Goal: Contribute content: Contribute content

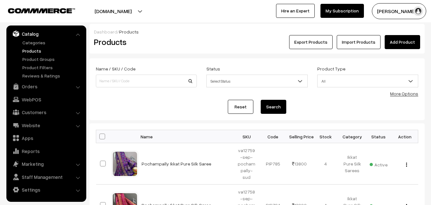
click at [400, 42] on link "Add Product" at bounding box center [402, 42] width 35 height 14
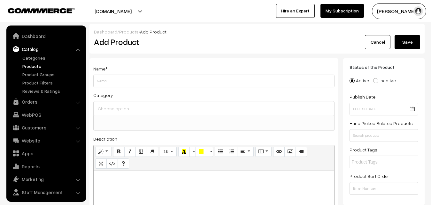
select select
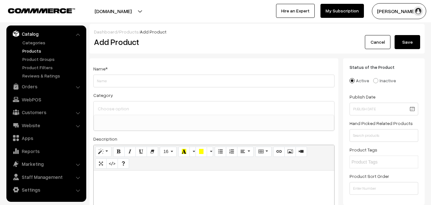
click at [112, 181] on p at bounding box center [214, 178] width 234 height 8
paste div
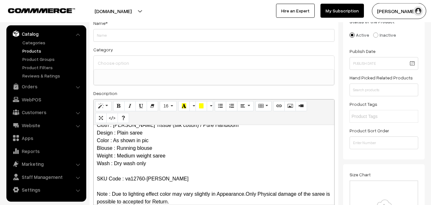
scroll to position [0, 0]
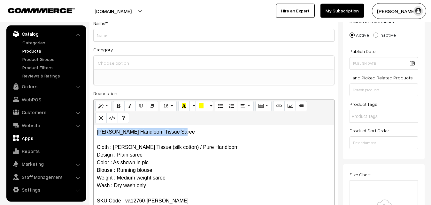
drag, startPoint x: 185, startPoint y: 134, endPoint x: 52, endPoint y: 135, distance: 133.2
click at [94, 135] on div "Maheshwari Handloom Tissue Saree Cloth : Maheshwari Tissue (silk cotton) / Pure…" at bounding box center [214, 165] width 241 height 80
copy p "[PERSON_NAME] Handloom Tissue Saree"
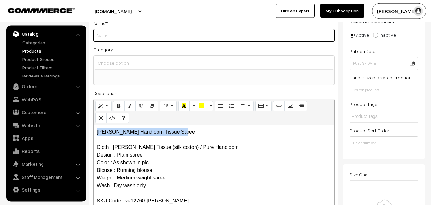
click at [116, 39] on input "Weight" at bounding box center [213, 35] width 241 height 13
paste input "[PERSON_NAME] Handloom Tissue Saree"
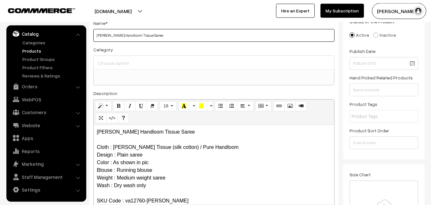
type input "[PERSON_NAME] Handloom Tissue Saree"
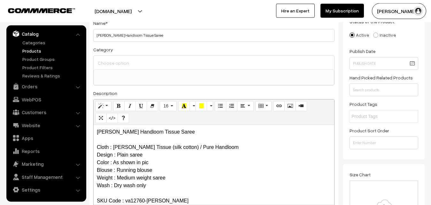
click at [119, 57] on div at bounding box center [214, 62] width 241 height 13
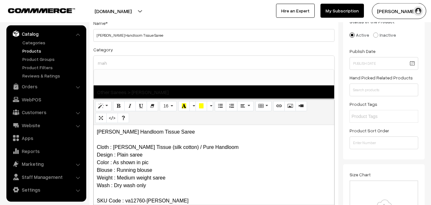
type input "mah"
click at [137, 90] on span "Other Sarees > [PERSON_NAME]" at bounding box center [214, 92] width 241 height 13
select select "40"
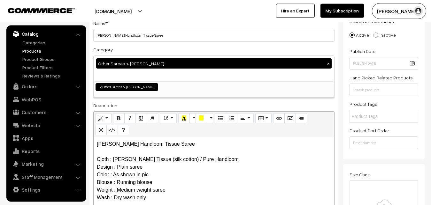
click at [156, 53] on div "Category Other Sarees > Maheswari Sarees × Uppada Sarees Uppada Sarees > Uppada…" at bounding box center [213, 72] width 241 height 52
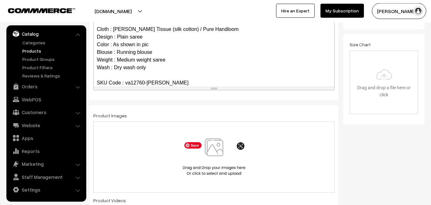
click at [219, 151] on img at bounding box center [214, 157] width 66 height 37
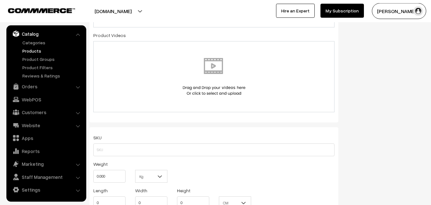
scroll to position [437, 0]
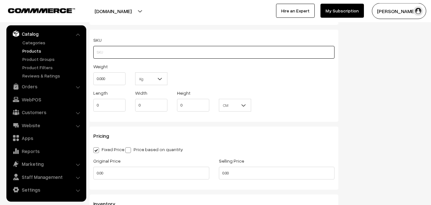
click at [108, 56] on input "text" at bounding box center [213, 52] width 241 height 13
paste input "va12760-sep-maheswari"
type input "va12760-sep-maheswari"
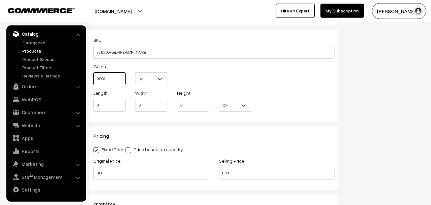
drag, startPoint x: 110, startPoint y: 75, endPoint x: 84, endPoint y: 76, distance: 26.2
click at [93, 76] on input "0.000" at bounding box center [109, 79] width 32 height 13
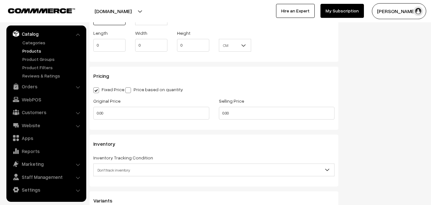
scroll to position [534, 0]
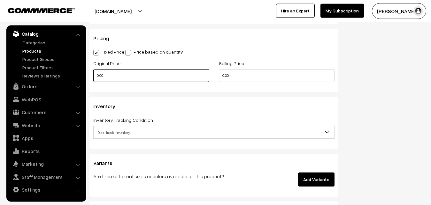
type input "0.80"
drag, startPoint x: 107, startPoint y: 76, endPoint x: 89, endPoint y: 77, distance: 17.9
click at [93, 77] on input "0.00" at bounding box center [151, 75] width 116 height 13
type input "0"
type input "2800"
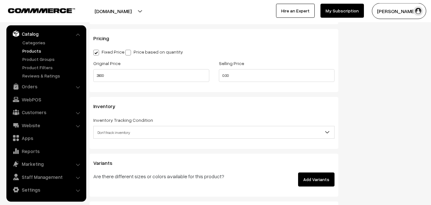
type input "0"
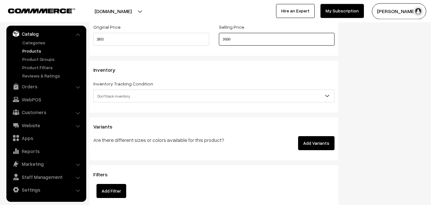
scroll to position [600, 0]
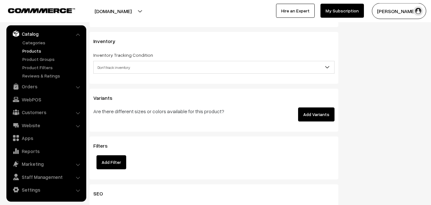
type input "3699"
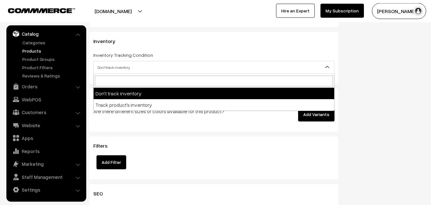
click at [119, 70] on span "Don't track inventory" at bounding box center [214, 67] width 241 height 11
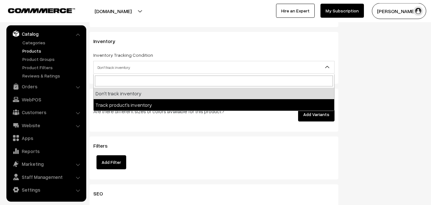
select select "2"
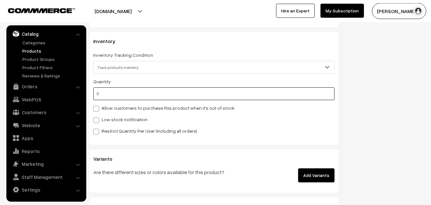
click at [114, 98] on input "0" at bounding box center [213, 94] width 241 height 13
type input "4"
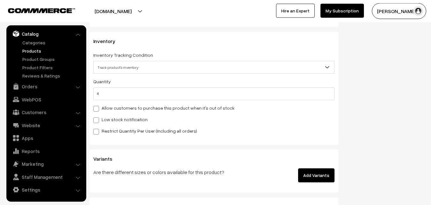
click at [106, 119] on label "Low stock notification" at bounding box center [120, 119] width 54 height 7
click at [97, 119] on input "Low stock notification" at bounding box center [95, 119] width 4 height 4
checkbox input "true"
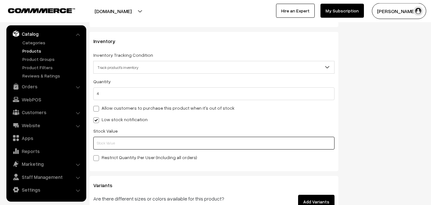
click at [105, 142] on input "text" at bounding box center [213, 143] width 241 height 13
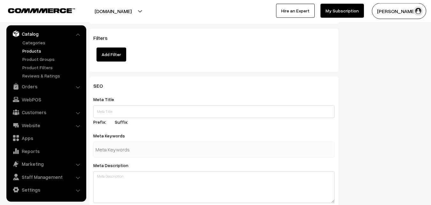
scroll to position [951, 0]
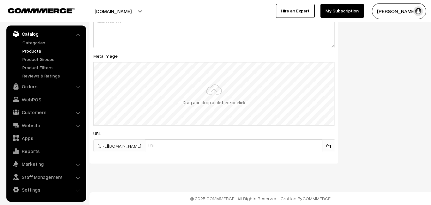
type input "2"
click at [208, 99] on input "file" at bounding box center [214, 94] width 240 height 63
type input "C:\fakepath\maheswari-saree-va12760-sep.jpeg"
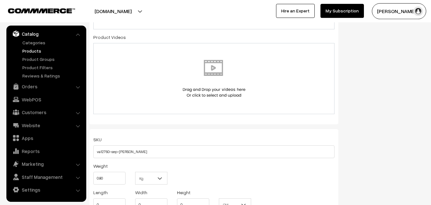
scroll to position [0, 0]
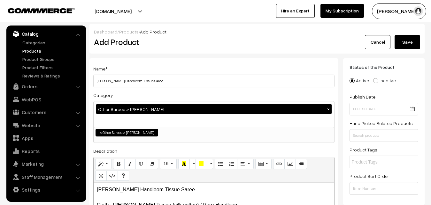
click at [416, 42] on button "Save" at bounding box center [408, 42] width 26 height 14
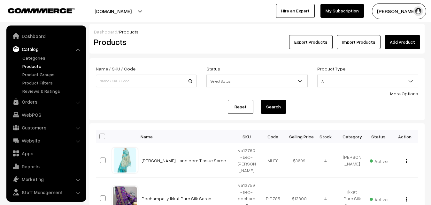
scroll to position [15, 0]
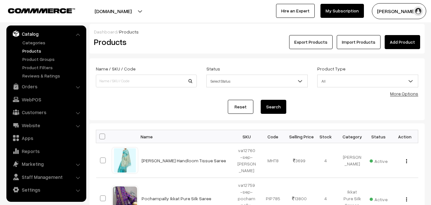
click at [196, 51] on div "Dashboard / Products Products Export Products Import Products Add Product" at bounding box center [256, 39] width 335 height 30
click at [402, 44] on link "Add Product" at bounding box center [402, 42] width 35 height 14
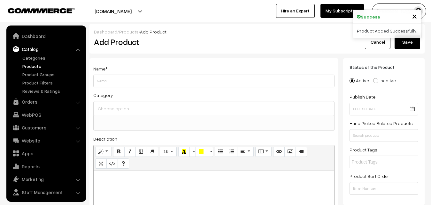
select select
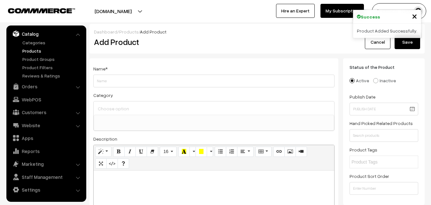
paste div
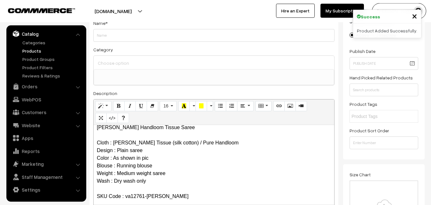
scroll to position [0, 0]
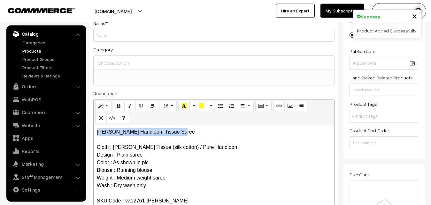
drag, startPoint x: 191, startPoint y: 131, endPoint x: 71, endPoint y: 131, distance: 119.8
click at [94, 131] on div "Maheshwari Handloom Tissue Saree Cloth : Maheshwari Tissue (silk cotton) / Pure…" at bounding box center [214, 165] width 241 height 80
copy p "[PERSON_NAME] Handloom Tissue Saree"
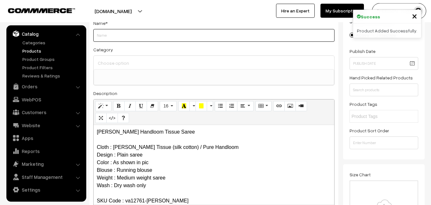
click at [107, 35] on input "Weight" at bounding box center [213, 35] width 241 height 13
paste input "[PERSON_NAME] Handloom Tissue Saree"
type input "[PERSON_NAME] Handloom Tissue Saree"
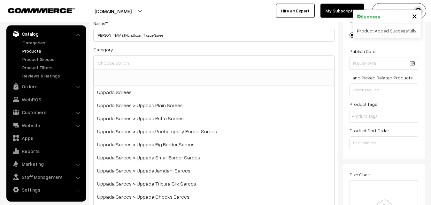
click at [115, 65] on input at bounding box center [213, 62] width 235 height 9
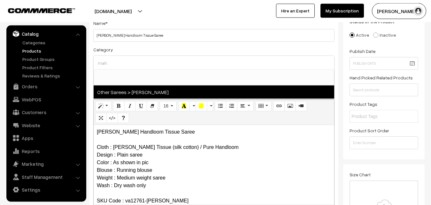
type input "mah"
click at [134, 90] on span "Other Sarees > [PERSON_NAME]" at bounding box center [214, 92] width 241 height 13
select select "40"
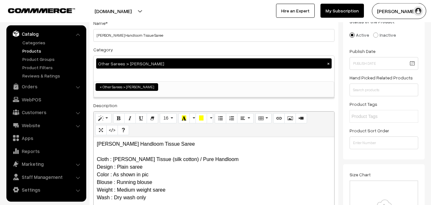
scroll to position [195, 0]
click at [153, 48] on div "Category Other Sarees > Maheswari Sarees × Uppada Sarees Uppada Sarees > Uppada…" at bounding box center [213, 72] width 241 height 52
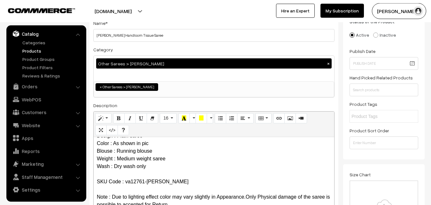
scroll to position [176, 0]
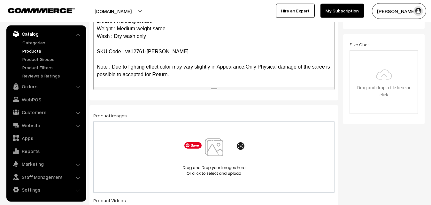
click at [221, 147] on img at bounding box center [214, 157] width 66 height 37
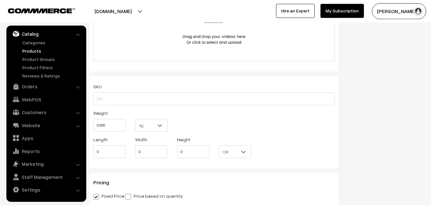
scroll to position [404, 0]
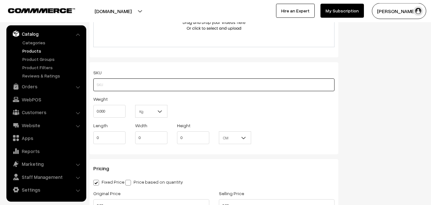
click at [137, 81] on input "text" at bounding box center [213, 85] width 241 height 13
paste input "va12761-sep-maheswari"
type input "va12761-[PERSON_NAME]"
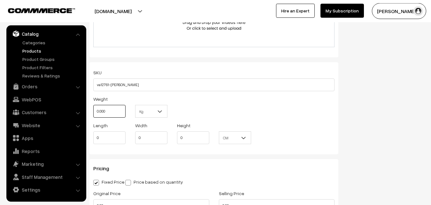
drag, startPoint x: 116, startPoint y: 115, endPoint x: 81, endPoint y: 114, distance: 34.8
click at [93, 114] on input "0.000" at bounding box center [109, 111] width 32 height 13
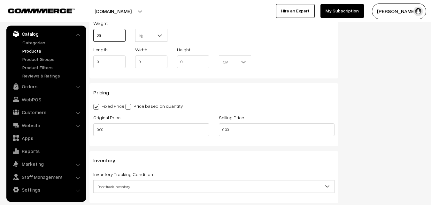
scroll to position [502, 0]
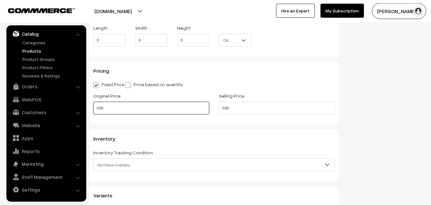
type input "0.80"
drag, startPoint x: 104, startPoint y: 109, endPoint x: 89, endPoint y: 111, distance: 15.1
click at [93, 111] on input "0.00" at bounding box center [151, 108] width 116 height 13
type input "0"
type input "2800"
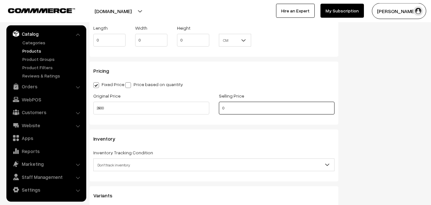
drag, startPoint x: 236, startPoint y: 114, endPoint x: 199, endPoint y: 114, distance: 37.7
click at [219, 114] on input "0" at bounding box center [277, 108] width 116 height 13
type input "3699"
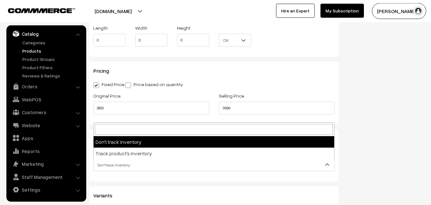
click at [106, 164] on span "Don't track inventory" at bounding box center [214, 165] width 241 height 11
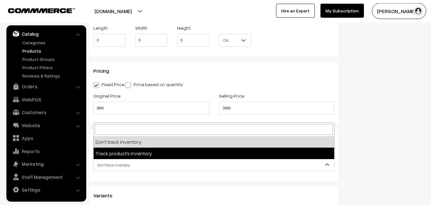
select select "2"
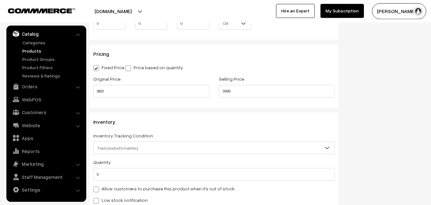
scroll to position [632, 0]
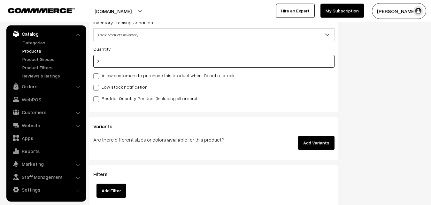
click at [105, 65] on input "0" at bounding box center [213, 61] width 241 height 13
type input "4"
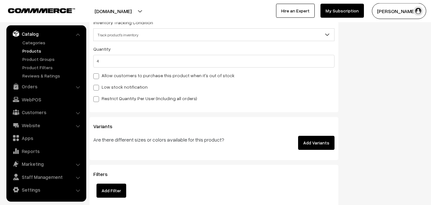
click at [105, 87] on label "Low stock notification" at bounding box center [120, 87] width 54 height 7
click at [97, 87] on input "Low stock notification" at bounding box center [95, 87] width 4 height 4
checkbox input "true"
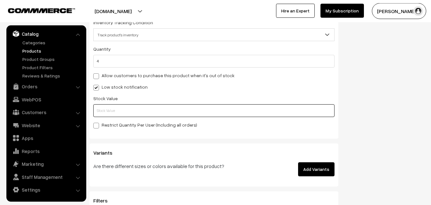
click at [105, 113] on input "text" at bounding box center [213, 110] width 241 height 13
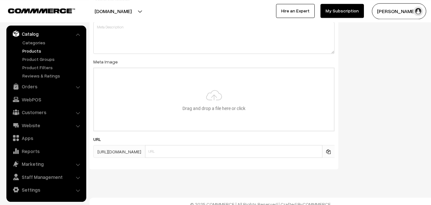
scroll to position [951, 0]
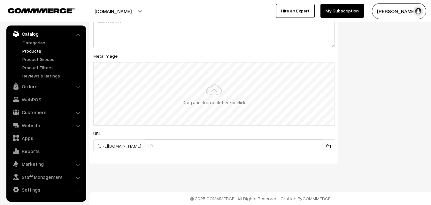
type input "2"
click at [228, 112] on input "file" at bounding box center [214, 94] width 240 height 63
type input "C:\fakepath\maheswari-saree-va12761-sep.jpeg"
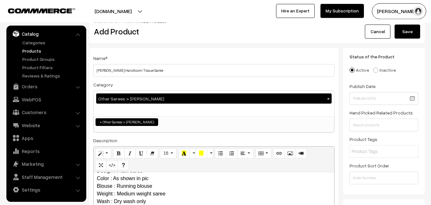
scroll to position [0, 0]
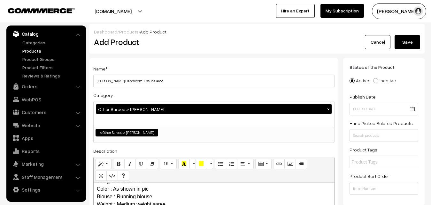
click at [403, 46] on button "Save" at bounding box center [408, 42] width 26 height 14
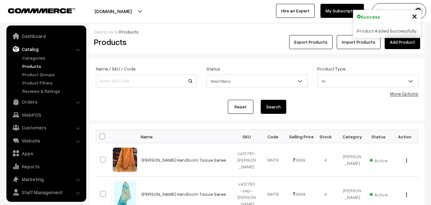
scroll to position [15, 0]
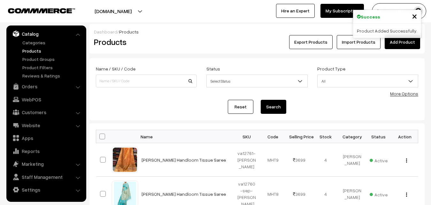
click at [180, 50] on div "Dashboard / Products Products Export Products Import Products Add Product" at bounding box center [256, 39] width 335 height 30
click at [393, 43] on link "Add Product" at bounding box center [402, 42] width 35 height 14
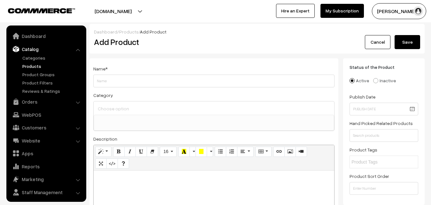
select select
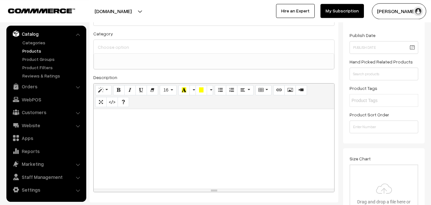
scroll to position [65, 0]
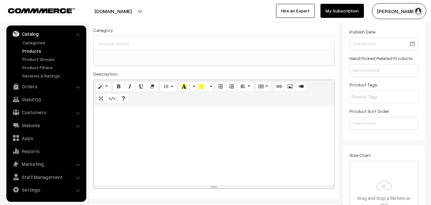
click at [115, 132] on div at bounding box center [214, 146] width 241 height 80
paste div
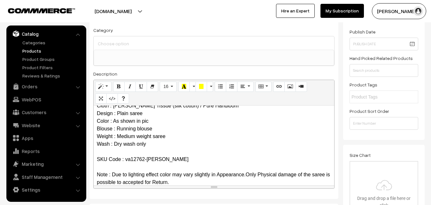
scroll to position [0, 0]
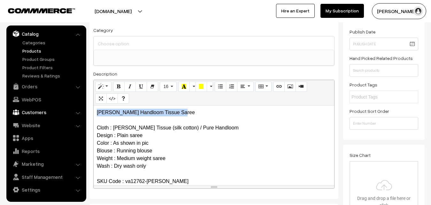
drag, startPoint x: 187, startPoint y: 111, endPoint x: 81, endPoint y: 110, distance: 105.7
click at [94, 111] on div "Maheshwari Handloom Tissue Saree Cloth : Maheshwari Tissue (silk cotton) / Pure…" at bounding box center [214, 146] width 241 height 80
copy p "[PERSON_NAME] Handloom Tissue Saree"
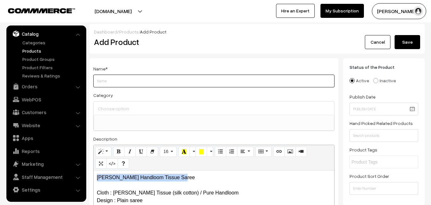
click at [108, 79] on input "Weight" at bounding box center [213, 81] width 241 height 13
paste input "[PERSON_NAME] Handloom Tissue Saree"
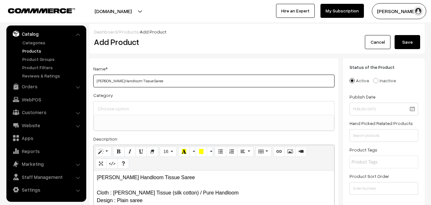
type input "[PERSON_NAME] Handloom Tissue Saree"
click at [118, 106] on input at bounding box center [213, 108] width 235 height 9
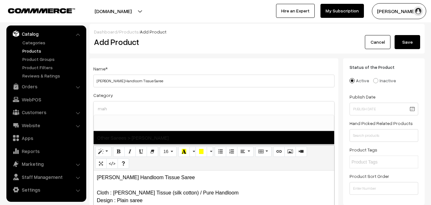
type input "mah"
click at [145, 136] on span "Other Sarees > [PERSON_NAME]" at bounding box center [214, 137] width 241 height 13
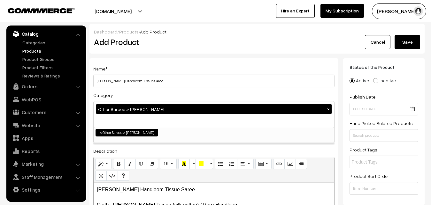
select select "40"
click at [148, 96] on div "Category Other Sarees > Maheswari Sarees × Uppada Sarees Uppada Sarees > Uppada…" at bounding box center [213, 117] width 241 height 52
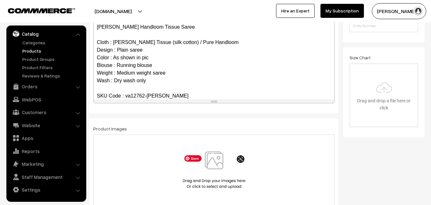
click at [213, 163] on img at bounding box center [214, 170] width 66 height 37
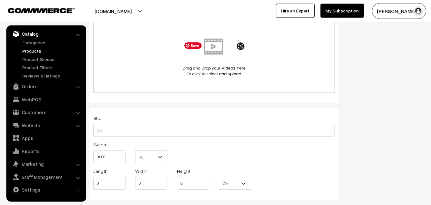
scroll to position [391, 0]
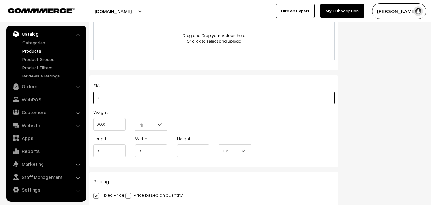
click at [100, 98] on input "text" at bounding box center [213, 98] width 241 height 13
paste input "va12762-sep-maheswari"
type input "va12762-sep-maheswari"
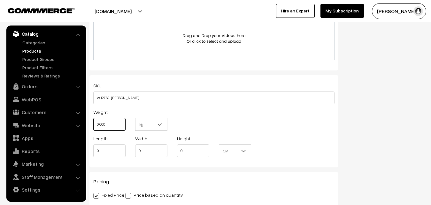
drag, startPoint x: 109, startPoint y: 121, endPoint x: 92, endPoint y: 123, distance: 16.4
click at [93, 123] on input "0.000" at bounding box center [109, 124] width 32 height 13
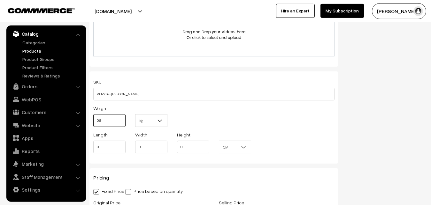
scroll to position [489, 0]
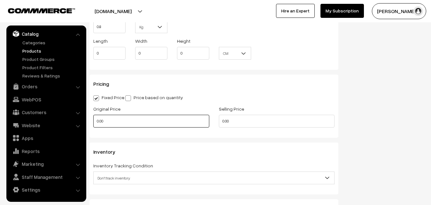
type input "0.80"
drag, startPoint x: 106, startPoint y: 122, endPoint x: 88, endPoint y: 120, distance: 18.9
click at [93, 121] on input "0.00" at bounding box center [151, 121] width 116 height 13
type input "2800"
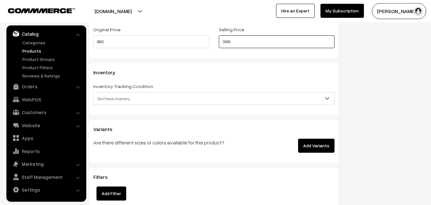
scroll to position [587, 0]
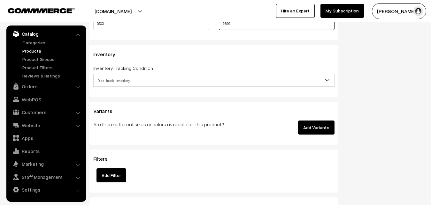
type input "3699"
click at [110, 81] on span "Don't track inventory" at bounding box center [214, 80] width 241 height 11
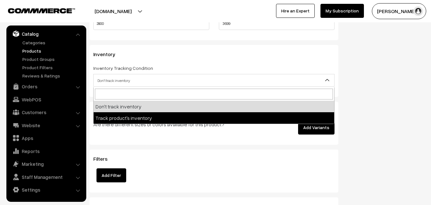
select select "2"
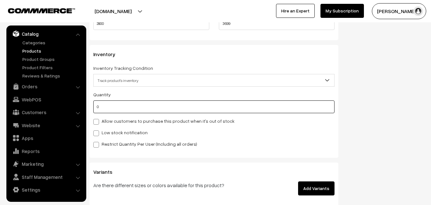
click at [109, 109] on input "0" at bounding box center [213, 107] width 241 height 13
type input "4"
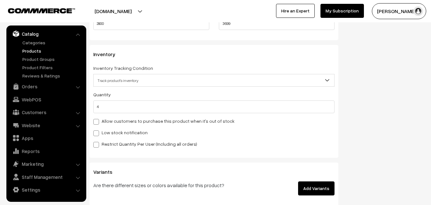
click at [106, 134] on label "Low stock notification" at bounding box center [120, 132] width 54 height 7
click at [97, 134] on input "Low stock notification" at bounding box center [95, 132] width 4 height 4
checkbox input "true"
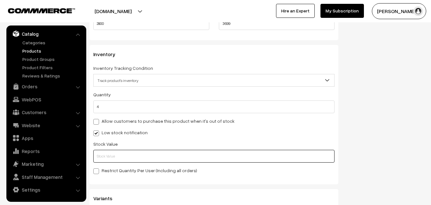
click at [108, 158] on input "text" at bounding box center [213, 156] width 241 height 13
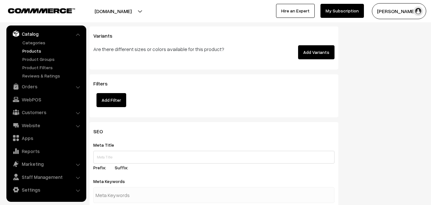
scroll to position [912, 0]
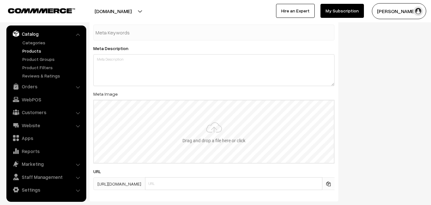
type input "2"
click at [191, 119] on input "file" at bounding box center [214, 132] width 240 height 63
type input "C:\fakepath\maheswari-saree-va12762-sep.jpeg"
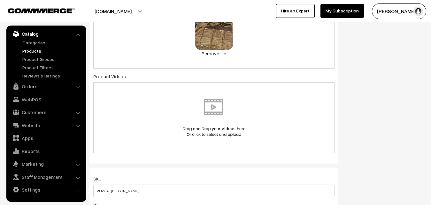
scroll to position [0, 0]
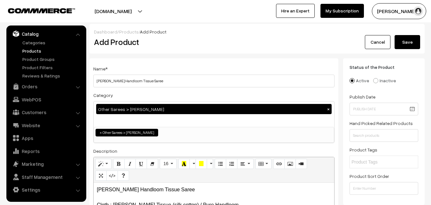
click at [403, 48] on button "Save" at bounding box center [408, 42] width 26 height 14
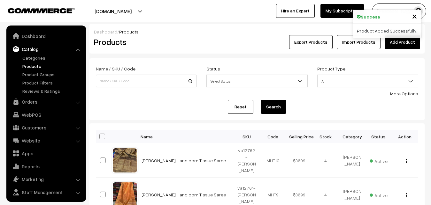
scroll to position [15, 0]
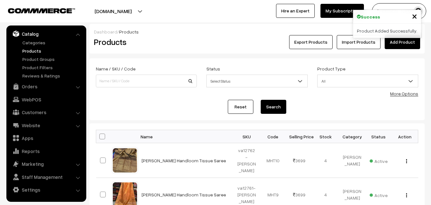
click at [169, 37] on div "Products" at bounding box center [145, 42] width 112 height 14
click at [412, 49] on link "Add Product" at bounding box center [402, 42] width 35 height 14
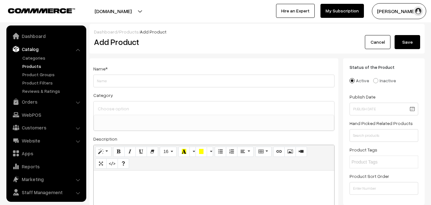
select select
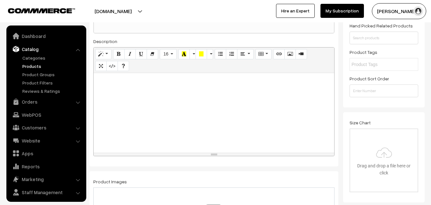
scroll to position [15, 0]
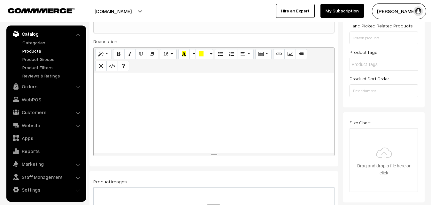
click at [123, 124] on div at bounding box center [214, 113] width 241 height 80
paste div
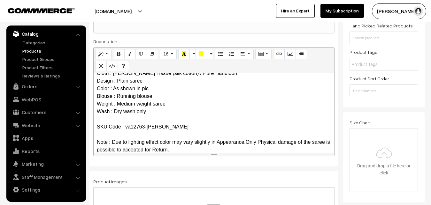
scroll to position [0, 0]
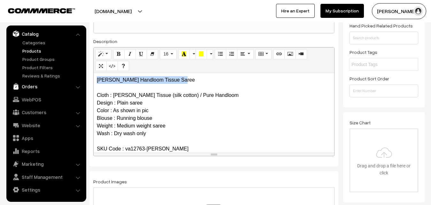
drag, startPoint x: 183, startPoint y: 79, endPoint x: 72, endPoint y: 81, distance: 111.2
click at [94, 82] on div "Maheshwari Handloom Tissue Saree Cloth : Maheshwari Tissue (silk cotton) / Pure…" at bounding box center [214, 113] width 241 height 80
copy p "[PERSON_NAME] Handloom Tissue Saree"
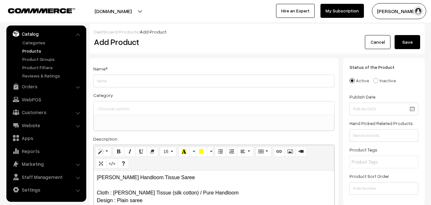
click at [113, 88] on div "Name * Category Uppada Sarees Uppada Sarees > Uppada Plain Sarees Uppada Sarees…" at bounding box center [213, 161] width 249 height 206
click at [113, 82] on input "Weight" at bounding box center [213, 81] width 241 height 13
paste input "[PERSON_NAME] Handloom Tissue Saree"
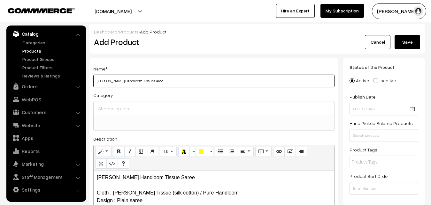
type input "[PERSON_NAME] Handloom Tissue Saree"
click at [115, 108] on input at bounding box center [213, 108] width 235 height 9
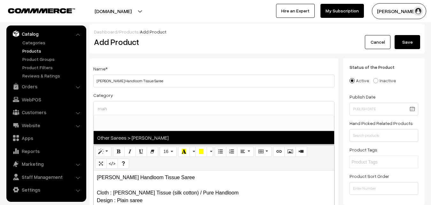
type input "mah"
click at [135, 138] on span "Other Sarees > [PERSON_NAME]" at bounding box center [214, 137] width 241 height 13
select select "40"
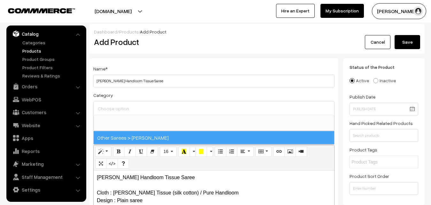
scroll to position [195, 0]
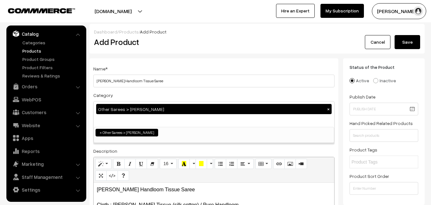
click at [145, 95] on div "Category Other Sarees > [PERSON_NAME][DEMOGRAPHIC_DATA] × Uppada Sarees Uppada …" at bounding box center [213, 117] width 241 height 52
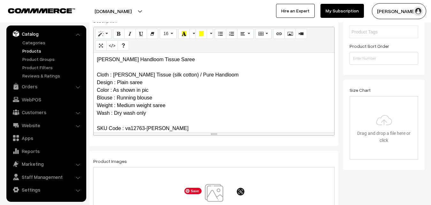
click at [220, 190] on img at bounding box center [214, 202] width 66 height 37
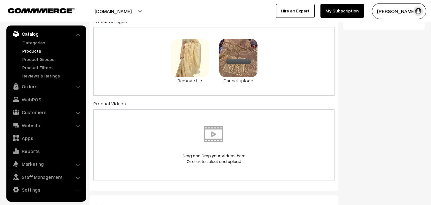
scroll to position [326, 0]
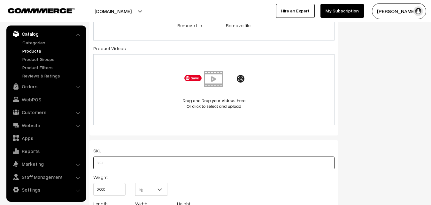
click at [109, 162] on input "text" at bounding box center [213, 163] width 241 height 13
paste input "va12763-[PERSON_NAME]"
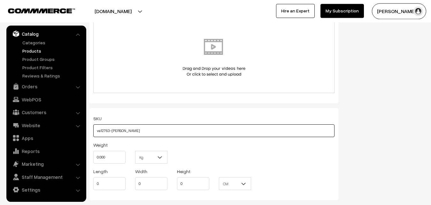
scroll to position [424, 0]
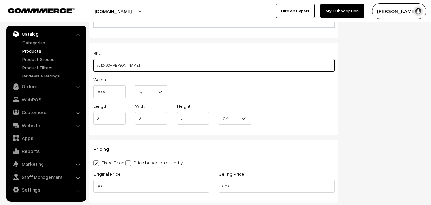
type input "va12763-[PERSON_NAME]"
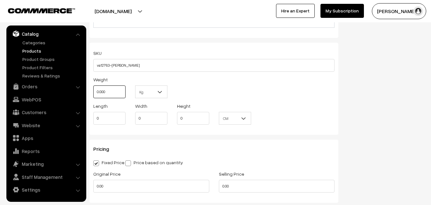
drag, startPoint x: 114, startPoint y: 98, endPoint x: 85, endPoint y: 96, distance: 29.1
click at [93, 96] on input "0.000" at bounding box center [109, 92] width 32 height 13
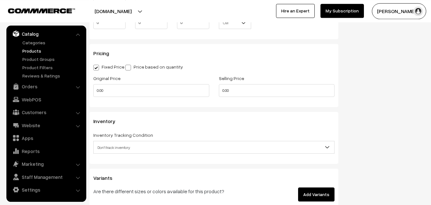
scroll to position [521, 0]
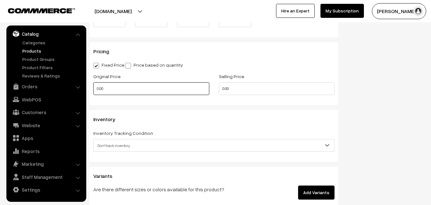
type input "0.80"
drag, startPoint x: 115, startPoint y: 90, endPoint x: 84, endPoint y: 90, distance: 31.3
click at [93, 90] on input "0.00" at bounding box center [151, 88] width 116 height 13
type input "2800"
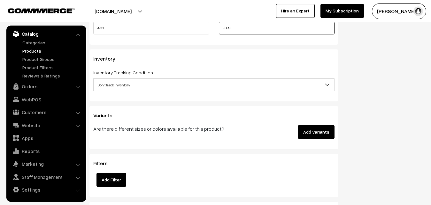
scroll to position [587, 0]
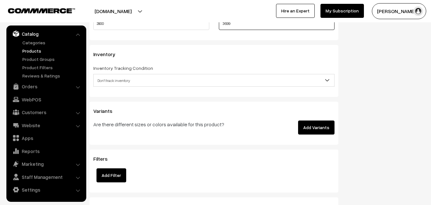
type input "3699"
click at [118, 78] on span "Don't track inventory" at bounding box center [214, 80] width 241 height 11
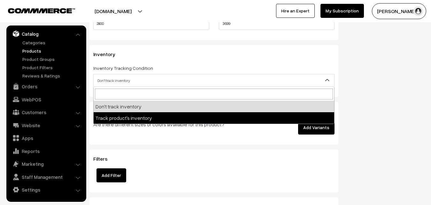
select select "2"
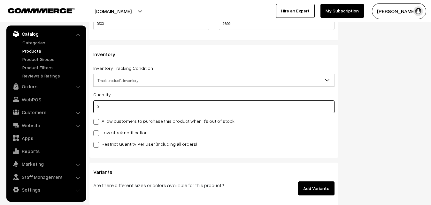
click at [118, 111] on input "0" at bounding box center [213, 107] width 241 height 13
type input "4"
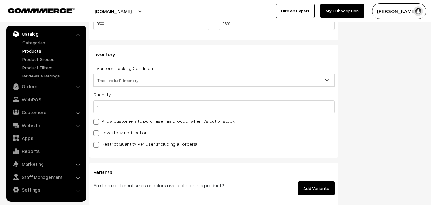
click at [115, 133] on label "Low stock notification" at bounding box center [120, 132] width 54 height 7
click at [97, 133] on input "Low stock notification" at bounding box center [95, 132] width 4 height 4
checkbox input "true"
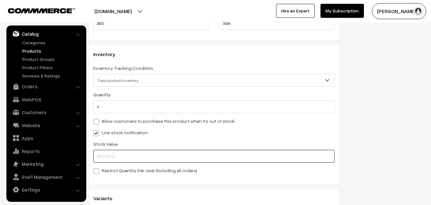
click at [111, 159] on input "text" at bounding box center [213, 156] width 241 height 13
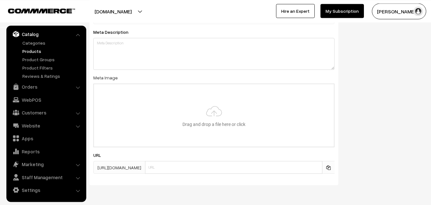
scroll to position [945, 0]
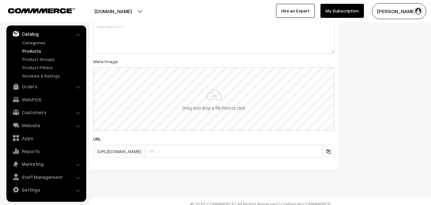
type input "2"
click at [216, 105] on input "file" at bounding box center [214, 99] width 240 height 63
type input "C:\fakepath\maheswari-saree-va12763-sep-1.jpeg"
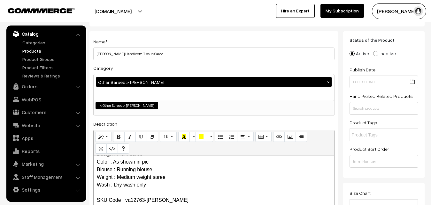
scroll to position [0, 0]
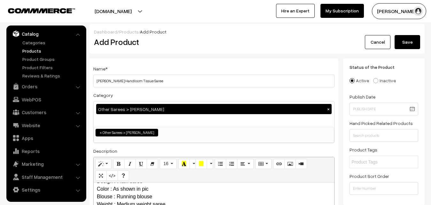
click at [398, 41] on button "Save" at bounding box center [408, 42] width 26 height 14
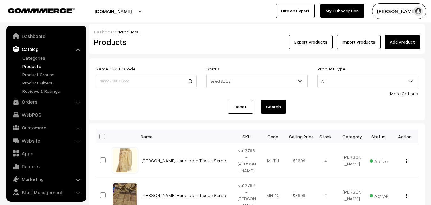
scroll to position [15, 0]
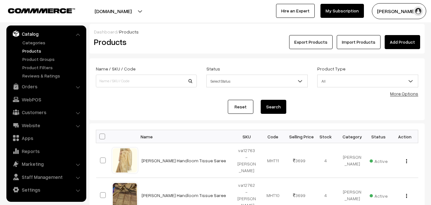
click at [203, 26] on div "Dashboard / Products Products Export Products Import Products Add Product" at bounding box center [256, 39] width 335 height 30
click at [405, 40] on link "Add Product" at bounding box center [402, 42] width 35 height 14
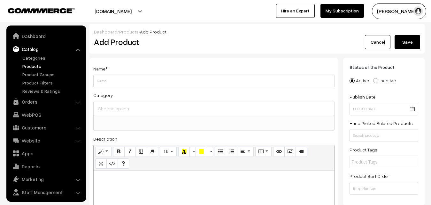
select select
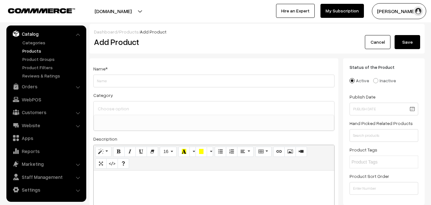
click at [107, 181] on p at bounding box center [214, 178] width 234 height 8
paste div
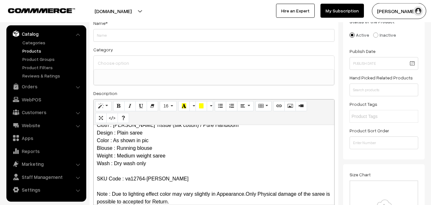
scroll to position [0, 0]
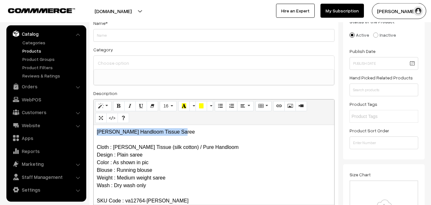
drag, startPoint x: 185, startPoint y: 132, endPoint x: 89, endPoint y: 132, distance: 95.2
click at [94, 132] on div "[PERSON_NAME] Handloom Tissue Saree Cloth : [PERSON_NAME] Tissue (silk cotton) …" at bounding box center [214, 165] width 241 height 80
copy p "[PERSON_NAME] Handloom Tissue Saree"
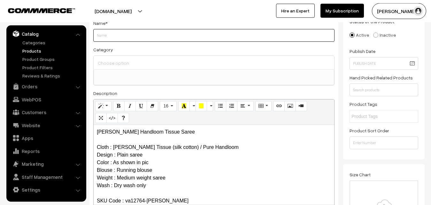
click at [124, 38] on input "Weight" at bounding box center [213, 35] width 241 height 13
paste input "[PERSON_NAME] Handloom Tissue Saree"
type input "[PERSON_NAME] Handloom Tissue Saree"
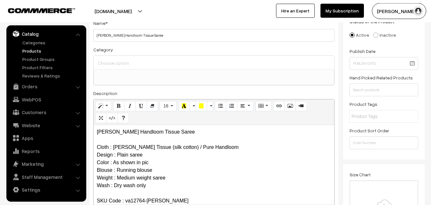
click at [124, 64] on input at bounding box center [213, 62] width 235 height 9
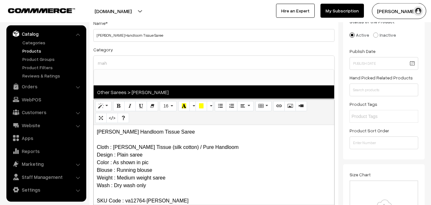
type input "mah"
click at [140, 96] on span "Other Sarees > [PERSON_NAME]" at bounding box center [214, 92] width 241 height 13
select select "40"
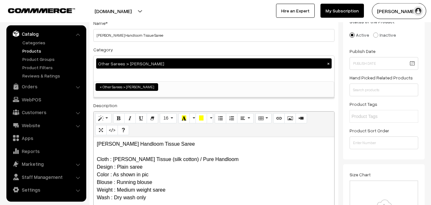
scroll to position [195, 0]
click at [150, 50] on div "Category Other Sarees > [PERSON_NAME][DEMOGRAPHIC_DATA] × Uppada Sarees Uppada …" at bounding box center [213, 72] width 241 height 52
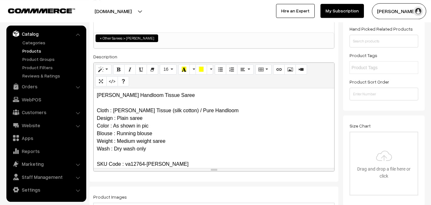
scroll to position [176, 0]
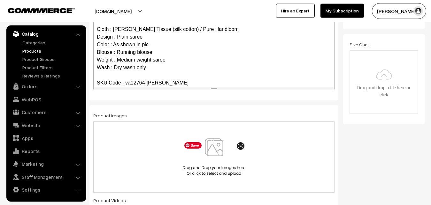
click at [222, 150] on img at bounding box center [214, 157] width 66 height 37
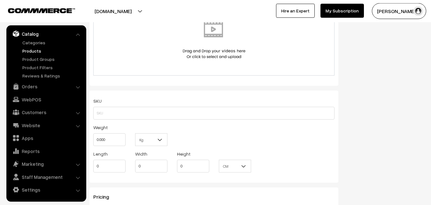
scroll to position [404, 0]
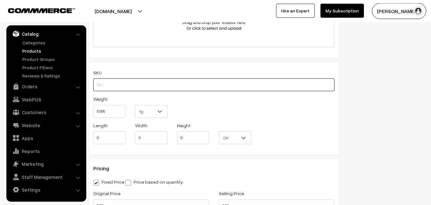
click at [111, 87] on input "text" at bounding box center [213, 85] width 241 height 13
paste input "va12764-[PERSON_NAME]"
type input "va12764-[PERSON_NAME]"
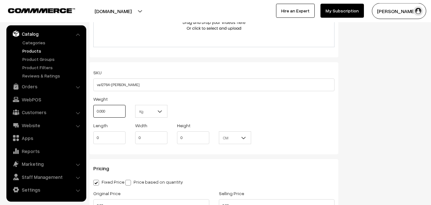
drag, startPoint x: 109, startPoint y: 107, endPoint x: 89, endPoint y: 109, distance: 19.9
click at [93, 109] on input "0.000" at bounding box center [109, 111] width 32 height 13
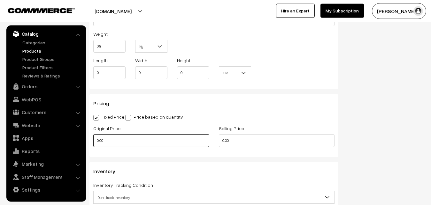
type input "0.80"
drag, startPoint x: 83, startPoint y: 139, endPoint x: 75, endPoint y: 139, distance: 8.0
click at [93, 139] on input "0.00" at bounding box center [151, 140] width 116 height 13
type input "2800"
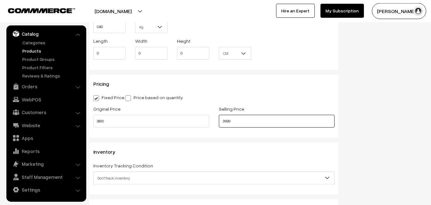
scroll to position [600, 0]
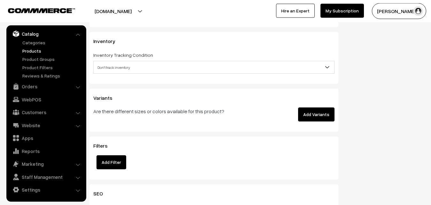
type input "3699"
click at [107, 68] on span "Don't track inventory" at bounding box center [214, 67] width 241 height 11
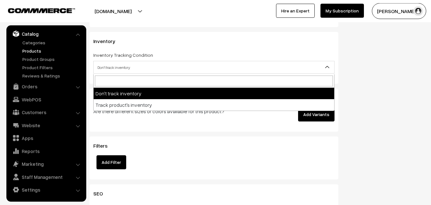
click at [110, 70] on span "Don't track inventory" at bounding box center [214, 67] width 241 height 11
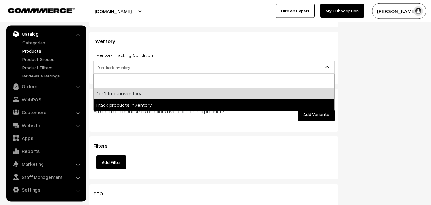
select select "2"
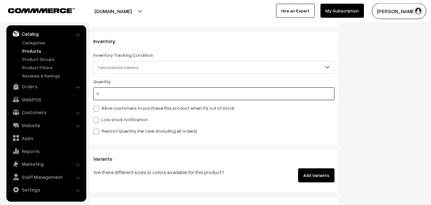
click at [110, 94] on input "0" at bounding box center [213, 94] width 241 height 13
type input "4"
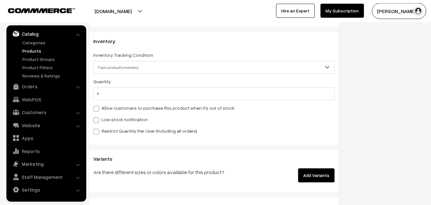
click at [101, 119] on label "Low stock notification" at bounding box center [120, 119] width 54 height 7
click at [97, 119] on input "Low stock notification" at bounding box center [95, 119] width 4 height 4
checkbox input "true"
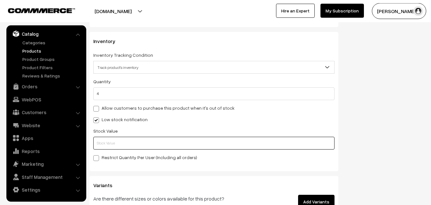
click at [101, 141] on input "text" at bounding box center [213, 143] width 241 height 13
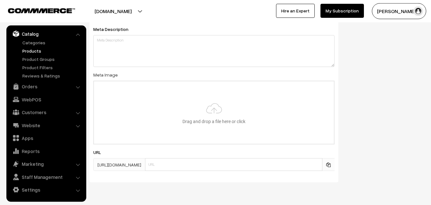
scroll to position [951, 0]
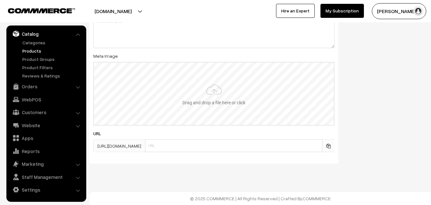
type input "2"
click at [215, 99] on input "file" at bounding box center [214, 94] width 240 height 63
type input "C:\fakepath\maheswari-saree-va12764-sep.jpeg"
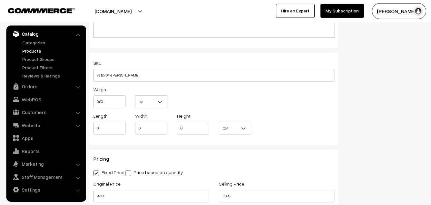
scroll to position [0, 0]
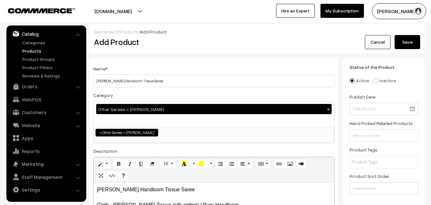
click at [411, 41] on button "Save" at bounding box center [408, 42] width 26 height 14
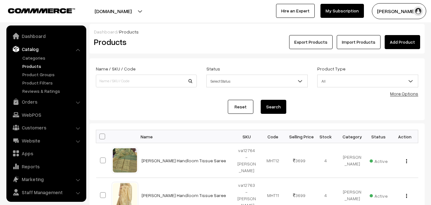
scroll to position [15, 0]
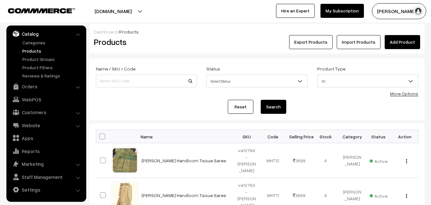
click at [190, 43] on h2 "Products" at bounding box center [145, 42] width 102 height 10
click at [389, 40] on link "Add Product" at bounding box center [402, 42] width 35 height 14
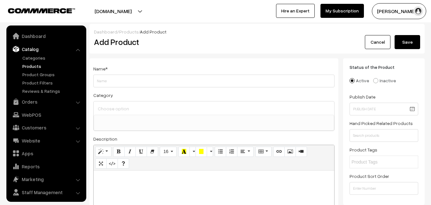
select select
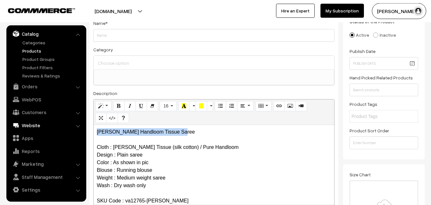
drag, startPoint x: 193, startPoint y: 127, endPoint x: 64, endPoint y: 125, distance: 129.7
click at [94, 126] on div "Maheshwari Handloom Tissue Saree Cloth : Maheshwari Tissue (silk cotton) / Pure…" at bounding box center [214, 165] width 241 height 80
copy p "[PERSON_NAME] Handloom Tissue Saree"
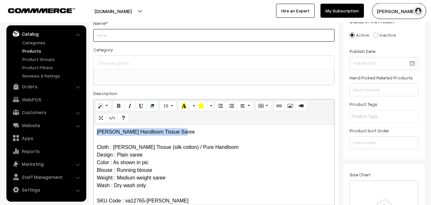
click at [104, 40] on input "Weight" at bounding box center [213, 35] width 241 height 13
paste input "[PERSON_NAME] Handloom Tissue Saree"
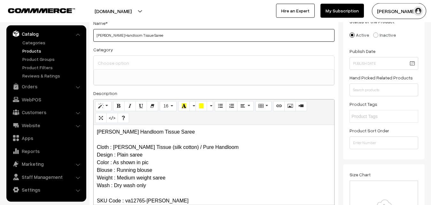
type input "[PERSON_NAME] Handloom Tissue Saree"
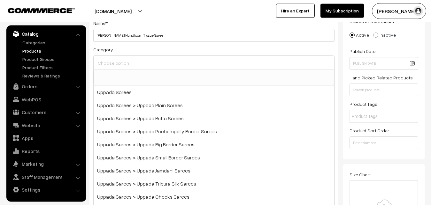
click at [112, 62] on input at bounding box center [213, 62] width 235 height 9
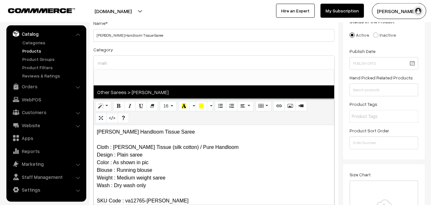
type input "mah"
click at [135, 89] on span "Other Sarees > [PERSON_NAME]" at bounding box center [214, 92] width 241 height 13
select select "40"
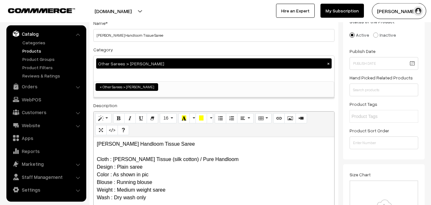
click at [164, 47] on div "Category Other Sarees > Maheswari Sarees × Uppada Sarees Uppada Sarees > Uppada…" at bounding box center [213, 72] width 241 height 52
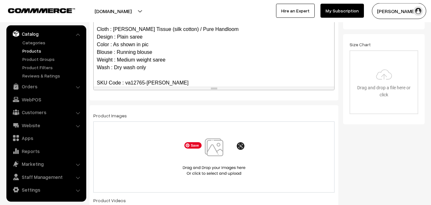
click at [213, 153] on img at bounding box center [214, 157] width 66 height 37
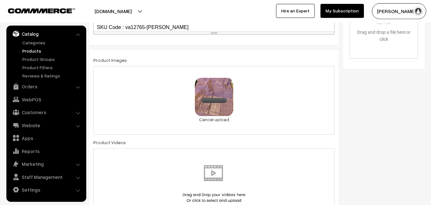
scroll to position [372, 0]
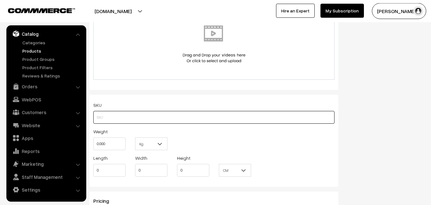
click at [107, 117] on input "text" at bounding box center [213, 117] width 241 height 13
paste input "va12765-[PERSON_NAME]"
type input "va12765-[PERSON_NAME]"
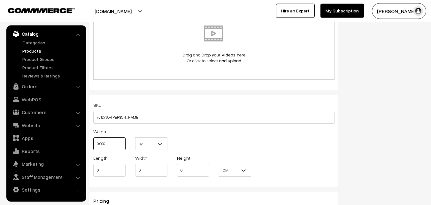
drag, startPoint x: 106, startPoint y: 145, endPoint x: 92, endPoint y: 145, distance: 14.1
click at [93, 145] on input "0.000" at bounding box center [109, 144] width 32 height 13
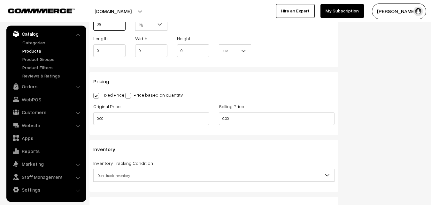
scroll to position [502, 0]
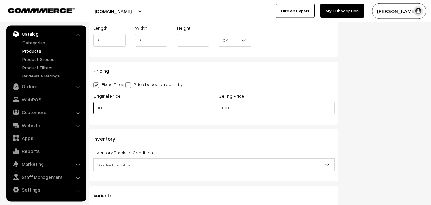
type input "0.80"
drag, startPoint x: 96, startPoint y: 113, endPoint x: 85, endPoint y: 113, distance: 11.5
click at [93, 113] on input "0.00" at bounding box center [151, 108] width 116 height 13
type input "2800"
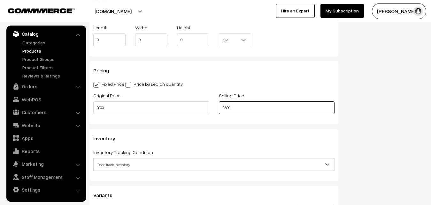
scroll to position [600, 0]
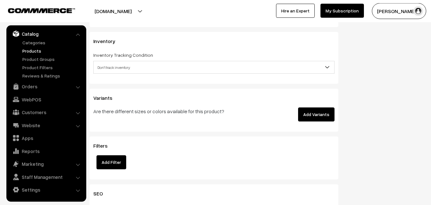
type input "3699"
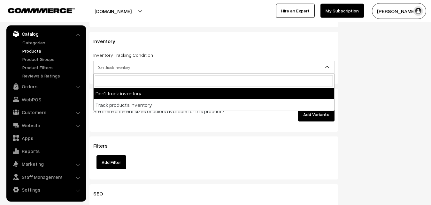
click at [117, 66] on span "Don't track inventory" at bounding box center [214, 67] width 241 height 11
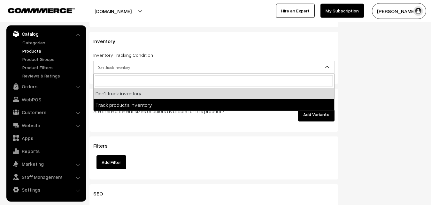
select select "2"
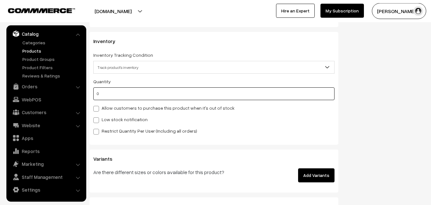
click at [116, 93] on input "0" at bounding box center [213, 94] width 241 height 13
type input "4"
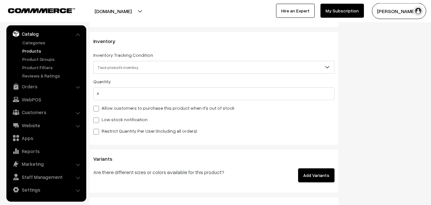
click at [111, 117] on label "Low stock notification" at bounding box center [120, 119] width 54 height 7
click at [97, 117] on input "Low stock notification" at bounding box center [95, 119] width 4 height 4
checkbox input "true"
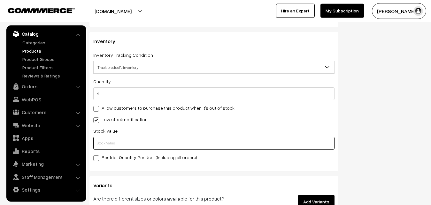
click at [111, 138] on input "text" at bounding box center [213, 143] width 241 height 13
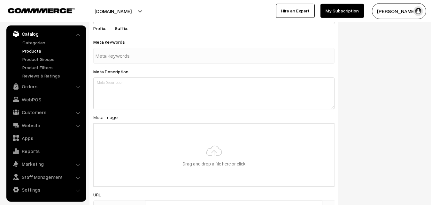
scroll to position [951, 0]
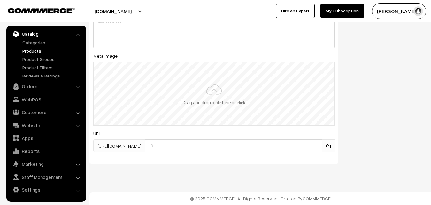
type input "2"
click at [209, 103] on input "file" at bounding box center [214, 94] width 240 height 63
type input "C:\fakepath\maheswari-saree-va12765-sep.jpeg"
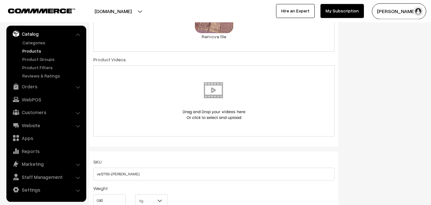
scroll to position [0, 0]
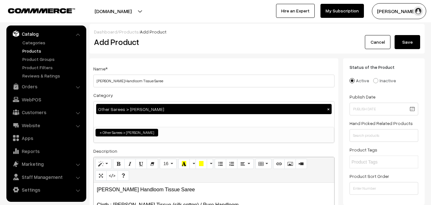
click at [411, 40] on button "Save" at bounding box center [408, 42] width 26 height 14
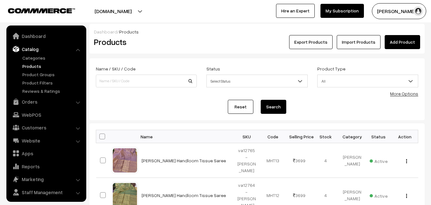
scroll to position [15, 0]
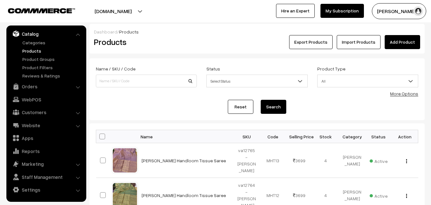
click at [159, 46] on h2 "Products" at bounding box center [145, 42] width 102 height 10
click at [407, 44] on link "Add Product" at bounding box center [402, 42] width 35 height 14
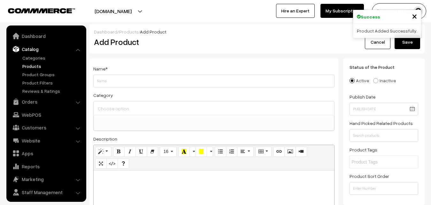
select select
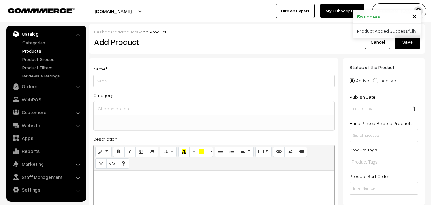
paste div
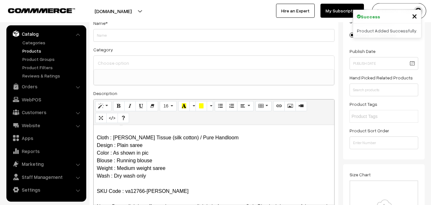
scroll to position [0, 0]
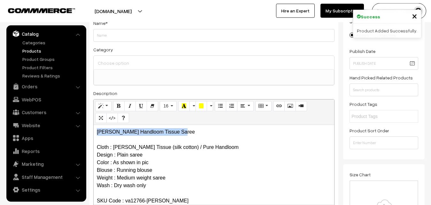
drag, startPoint x: 187, startPoint y: 132, endPoint x: 81, endPoint y: 132, distance: 105.1
click at [94, 132] on div "Maheshwari Handloom Tissue Saree Cloth : Maheshwari Tissue (silk cotton) / Pure…" at bounding box center [214, 165] width 241 height 80
copy p "[PERSON_NAME] Handloom Tissue Saree"
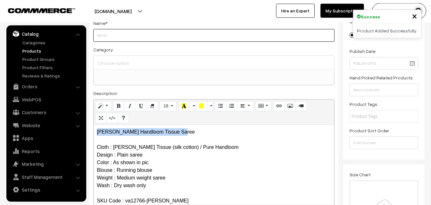
click at [112, 35] on input "Weight" at bounding box center [213, 35] width 241 height 13
paste input "[PERSON_NAME] Handloom Tissue Saree"
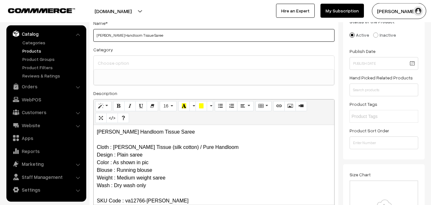
type input "[PERSON_NAME] Handloom Tissue Saree"
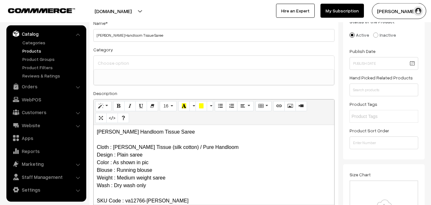
click at [119, 63] on input at bounding box center [213, 62] width 235 height 9
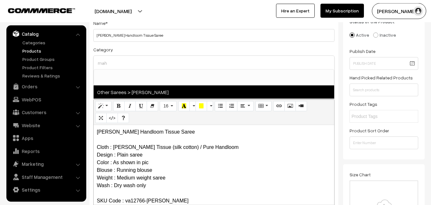
type input "mah"
click at [143, 89] on span "Other Sarees > [PERSON_NAME]" at bounding box center [214, 92] width 241 height 13
select select "40"
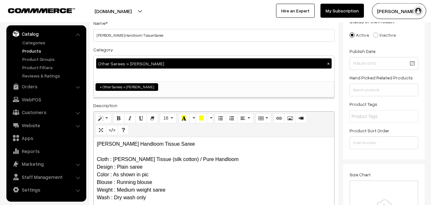
scroll to position [195, 0]
click at [145, 47] on div "Category Other Sarees > [PERSON_NAME][DEMOGRAPHIC_DATA] × Uppada Sarees Uppada …" at bounding box center [213, 72] width 241 height 52
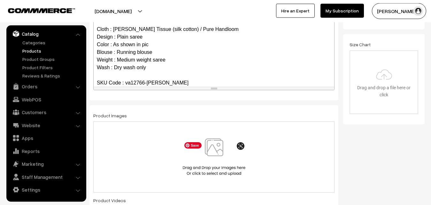
click at [216, 144] on img at bounding box center [214, 157] width 66 height 37
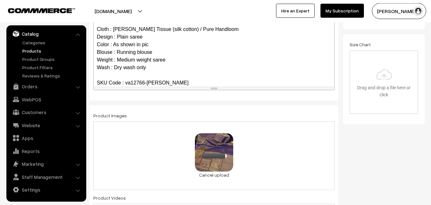
scroll to position [372, 0]
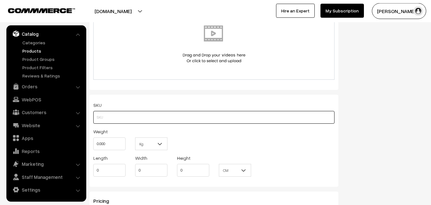
click at [105, 119] on input "text" at bounding box center [213, 117] width 241 height 13
paste input "va12766-sep-maheswari"
type input "va12766-sep-maheswari"
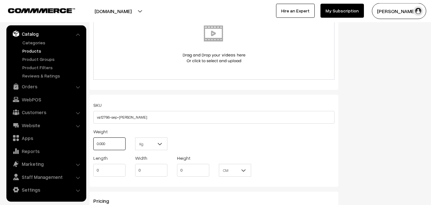
drag, startPoint x: 112, startPoint y: 150, endPoint x: 90, endPoint y: 150, distance: 21.7
click at [93, 150] on input "0.000" at bounding box center [109, 144] width 32 height 13
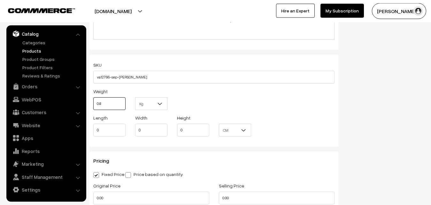
scroll to position [502, 0]
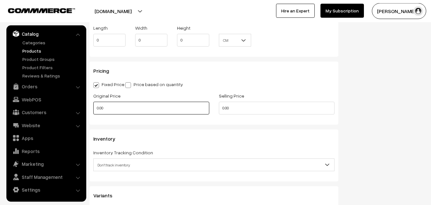
type input "0.80"
drag, startPoint x: 109, startPoint y: 107, endPoint x: 76, endPoint y: 111, distance: 32.8
click at [93, 111] on input "0.00" at bounding box center [151, 108] width 116 height 13
type input "2800"
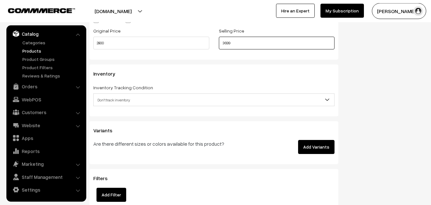
type input "3699"
click at [108, 96] on span "Don't track inventory" at bounding box center [214, 100] width 241 height 11
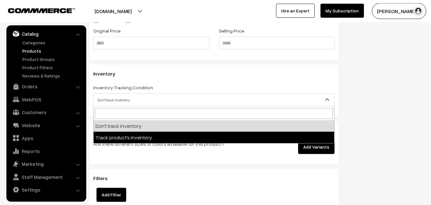
select select "2"
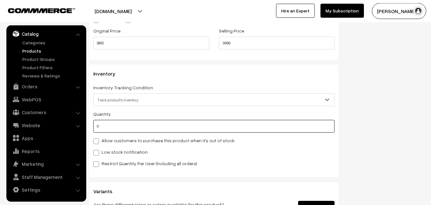
click at [112, 126] on input "0" at bounding box center [213, 126] width 241 height 13
type input "4"
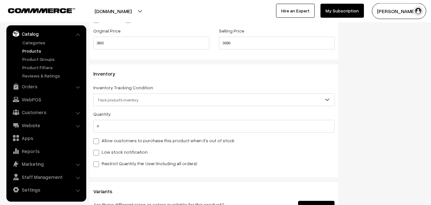
click at [116, 150] on label "Low stock notification" at bounding box center [120, 152] width 54 height 7
click at [97, 150] on input "Low stock notification" at bounding box center [95, 152] width 4 height 4
checkbox input "true"
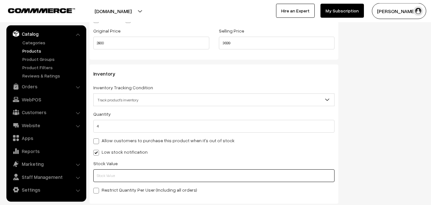
click at [117, 173] on input "text" at bounding box center [213, 176] width 241 height 13
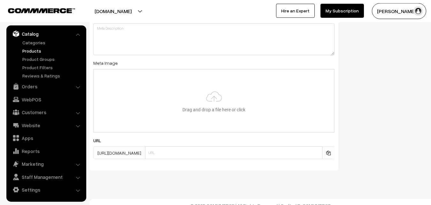
scroll to position [951, 0]
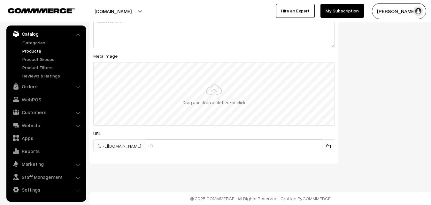
type input "2"
click at [208, 95] on input "file" at bounding box center [214, 94] width 240 height 63
type input "C:\fakepath\maheswari-saree-va12766-sep.jpeg"
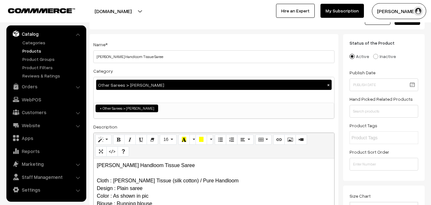
scroll to position [0, 0]
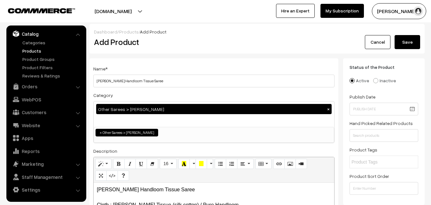
click at [405, 39] on button "Save" at bounding box center [408, 42] width 26 height 14
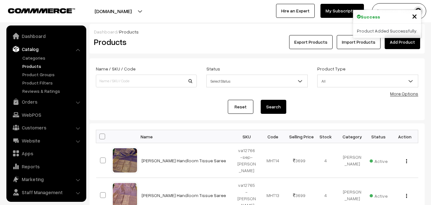
scroll to position [15, 0]
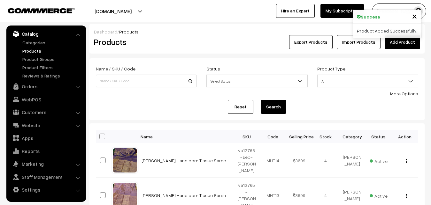
click at [188, 40] on h2 "Products" at bounding box center [145, 42] width 102 height 10
click at [395, 40] on link "Add Product" at bounding box center [402, 42] width 35 height 14
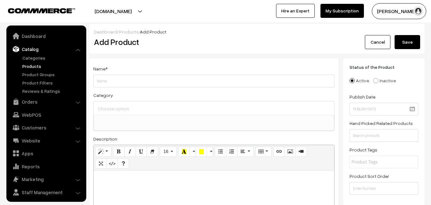
select select
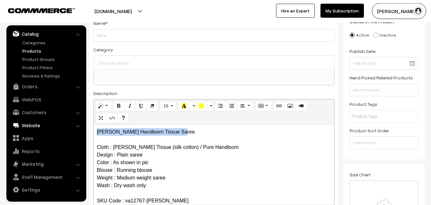
drag, startPoint x: 188, startPoint y: 136, endPoint x: 48, endPoint y: 125, distance: 141.0
click at [94, 127] on div "[PERSON_NAME] Handloom Tissue Saree Cloth : [PERSON_NAME] Tissue (silk cotton) …" at bounding box center [214, 165] width 241 height 80
copy p "[PERSON_NAME] Handloom Tissue Saree"
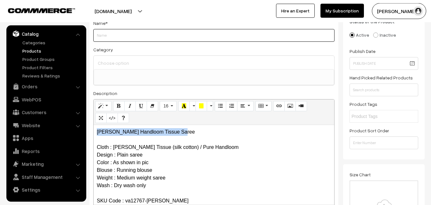
click at [102, 33] on input "Weight" at bounding box center [213, 35] width 241 height 13
paste input "[PERSON_NAME] Handloom Tissue Saree"
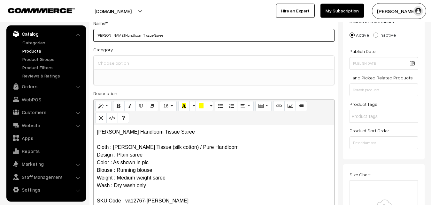
type input "[PERSON_NAME] Handloom Tissue Saree"
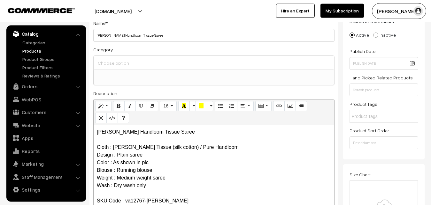
click at [108, 65] on input at bounding box center [213, 62] width 235 height 9
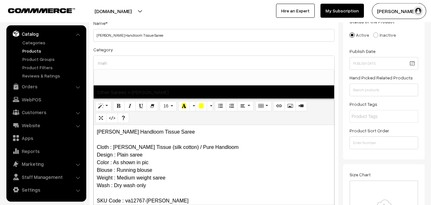
type input "mah"
click at [137, 89] on span "Other Sarees > [PERSON_NAME]" at bounding box center [214, 92] width 241 height 13
select select "40"
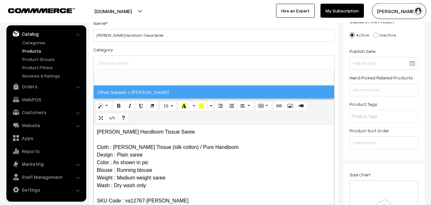
scroll to position [195, 0]
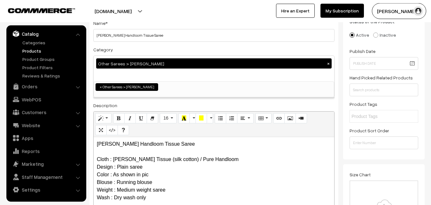
click at [143, 50] on div "Category Other Sarees > [PERSON_NAME][DEMOGRAPHIC_DATA] × Uppada Sarees Uppada …" at bounding box center [213, 72] width 241 height 52
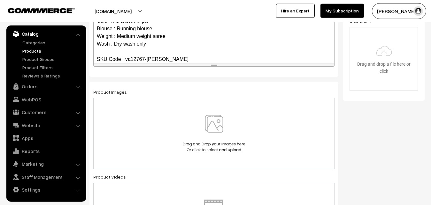
scroll to position [209, 0]
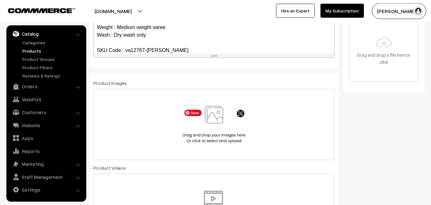
click at [213, 114] on img at bounding box center [214, 124] width 66 height 37
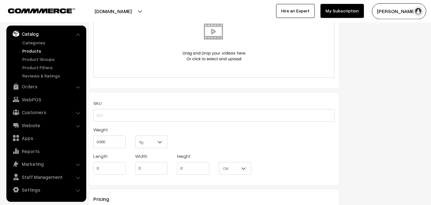
scroll to position [404, 0]
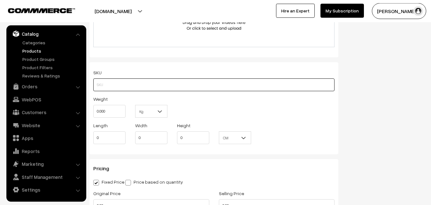
click at [116, 86] on input "text" at bounding box center [213, 85] width 241 height 13
paste input "va12767-[PERSON_NAME]"
type input "va12767-[PERSON_NAME]"
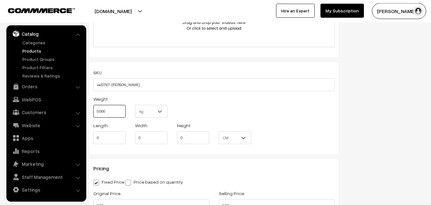
click at [93, 112] on input "0.000" at bounding box center [109, 111] width 32 height 13
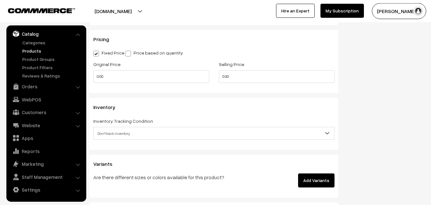
scroll to position [534, 0]
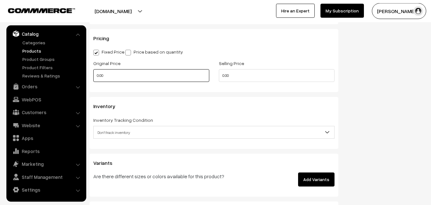
type input "0.80"
drag, startPoint x: 103, startPoint y: 75, endPoint x: 83, endPoint y: 76, distance: 19.9
click at [93, 76] on input "0.00" at bounding box center [151, 75] width 116 height 13
type input "2800"
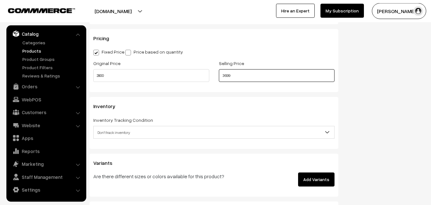
scroll to position [600, 0]
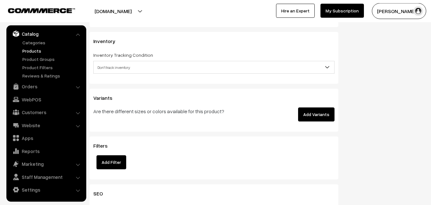
type input "3699"
click at [113, 65] on span "Don't track inventory" at bounding box center [214, 67] width 241 height 11
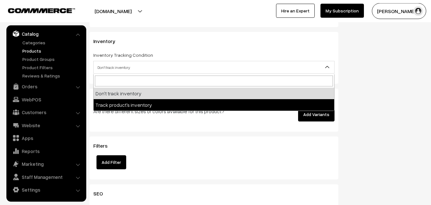
select select "2"
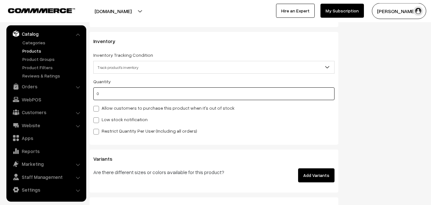
click at [112, 94] on input "0" at bounding box center [213, 94] width 241 height 13
type input "4"
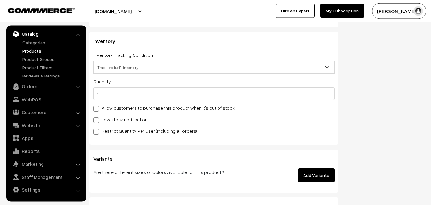
click at [111, 117] on label "Low stock notification" at bounding box center [120, 119] width 54 height 7
click at [97, 117] on input "Low stock notification" at bounding box center [95, 119] width 4 height 4
checkbox input "true"
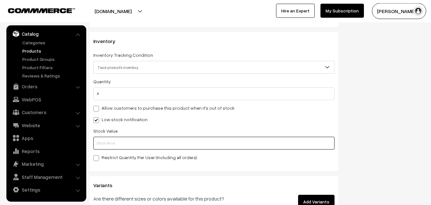
click at [114, 142] on input "text" at bounding box center [213, 143] width 241 height 13
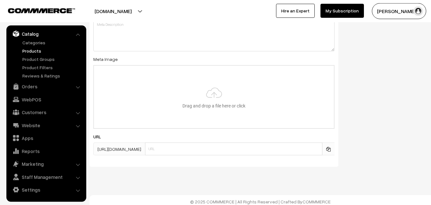
scroll to position [951, 0]
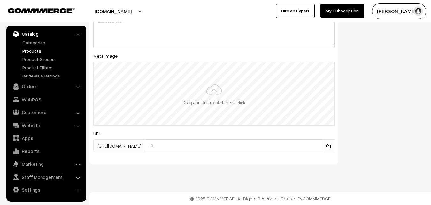
type input "2"
click at [214, 95] on input "file" at bounding box center [214, 94] width 240 height 63
type input "C:\fakepath\maheswari-saree-va12767-sep.jpeg"
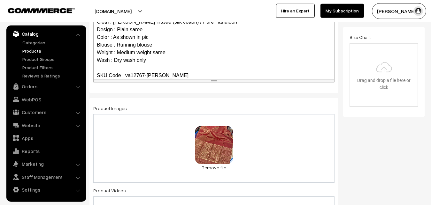
scroll to position [0, 0]
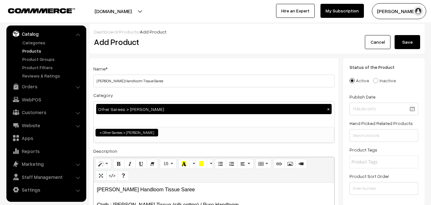
click at [415, 40] on button "Save" at bounding box center [408, 42] width 26 height 14
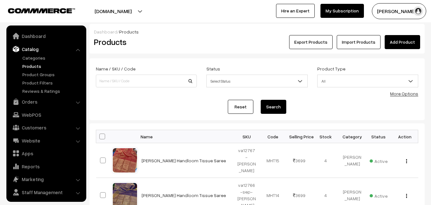
scroll to position [15, 0]
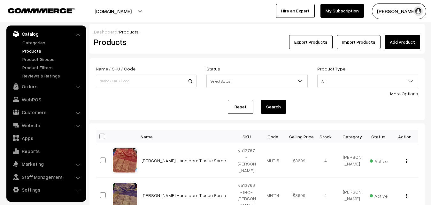
click at [215, 47] on div "Export Products Import Products Add Product" at bounding box center [313, 42] width 214 height 14
click at [391, 42] on link "Add Product" at bounding box center [402, 42] width 35 height 14
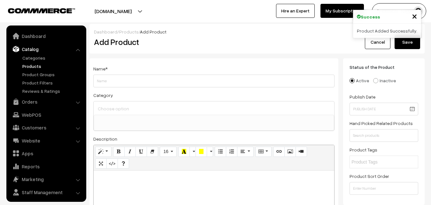
select select
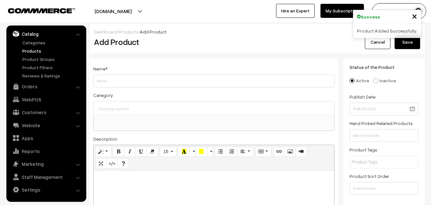
paste div
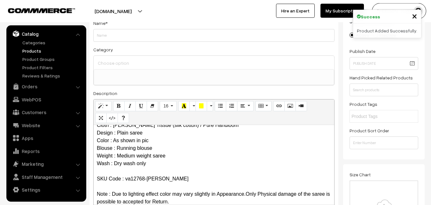
scroll to position [0, 0]
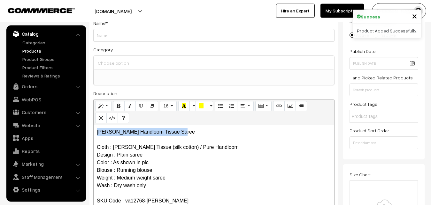
drag, startPoint x: 195, startPoint y: 136, endPoint x: 59, endPoint y: 134, distance: 135.5
click at [94, 134] on div "Maheshwari Handloom Tissue Saree Cloth : Maheshwari Tissue (silk cotton) / Pure…" at bounding box center [214, 165] width 241 height 80
copy p "[PERSON_NAME] Handloom Tissue Saree"
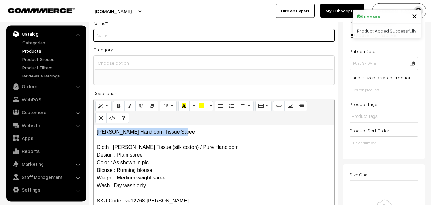
click at [104, 42] on input "Weight" at bounding box center [213, 35] width 241 height 13
paste input "[PERSON_NAME] Handloom Tissue Saree"
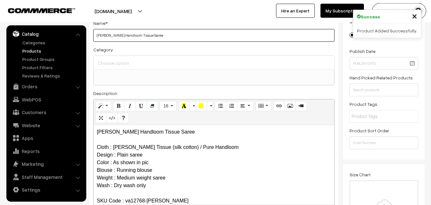
type input "[PERSON_NAME] Handloom Tissue Saree"
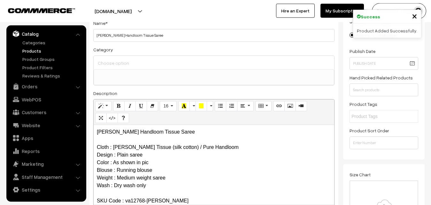
click at [111, 58] on div at bounding box center [214, 62] width 241 height 13
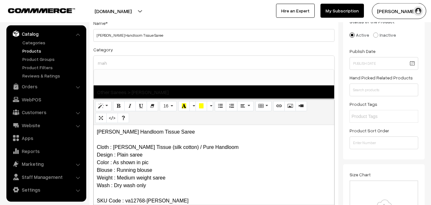
type input "mah"
click at [144, 89] on span "Other Sarees > [PERSON_NAME]" at bounding box center [214, 92] width 241 height 13
select select "40"
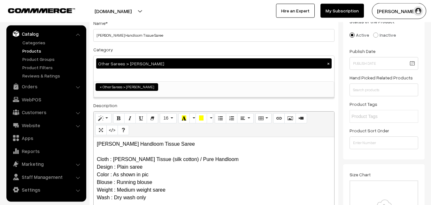
click at [151, 53] on div "Category Other Sarees > Maheswari Sarees × Uppada Sarees Uppada Sarees > Uppada…" at bounding box center [213, 72] width 241 height 52
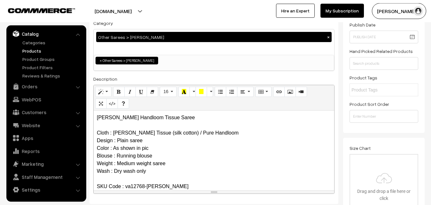
scroll to position [176, 0]
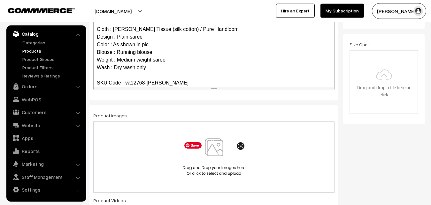
click at [224, 156] on img at bounding box center [214, 157] width 66 height 37
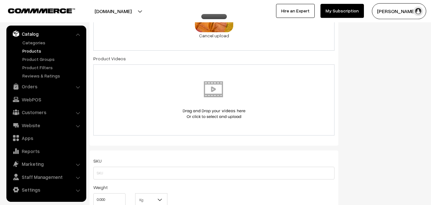
scroll to position [372, 0]
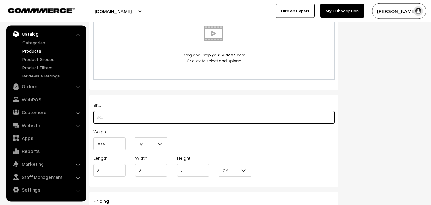
click at [117, 114] on input "text" at bounding box center [213, 117] width 241 height 13
paste input "va12768-sep-maheswari"
type input "va12768-sep-maheswari"
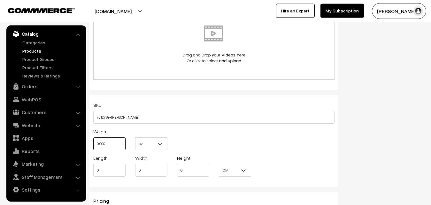
drag, startPoint x: 111, startPoint y: 146, endPoint x: 89, endPoint y: 143, distance: 21.9
click at [93, 144] on input "0.000" at bounding box center [109, 144] width 32 height 13
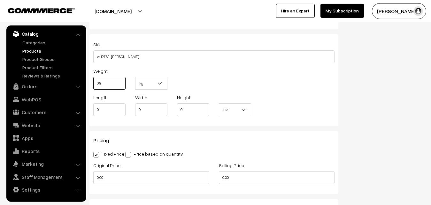
scroll to position [502, 0]
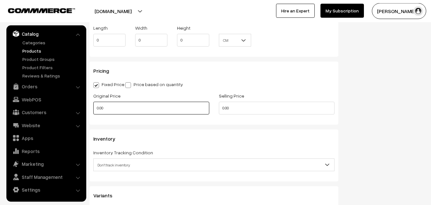
type input "0.80"
drag, startPoint x: 106, startPoint y: 111, endPoint x: 83, endPoint y: 112, distance: 23.0
click at [93, 112] on input "0.00" at bounding box center [151, 108] width 116 height 13
type input "2800"
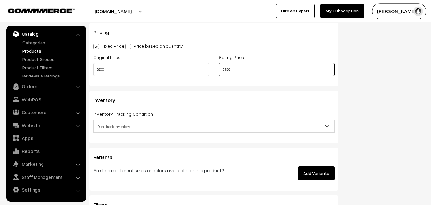
scroll to position [567, 0]
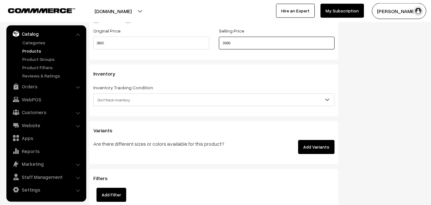
type input "3699"
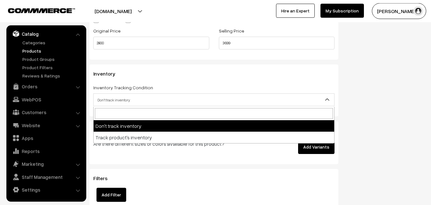
click at [105, 97] on span "Don't track inventory" at bounding box center [214, 100] width 241 height 11
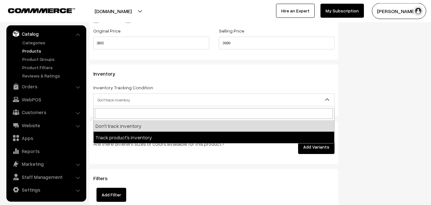
drag, startPoint x: 117, startPoint y: 137, endPoint x: 116, endPoint y: 134, distance: 3.4
select select "2"
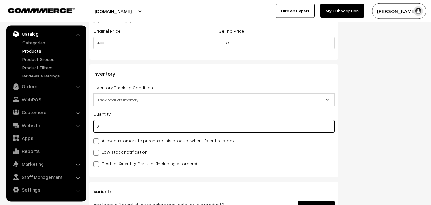
click at [113, 126] on input "0" at bounding box center [213, 126] width 241 height 13
type input "4"
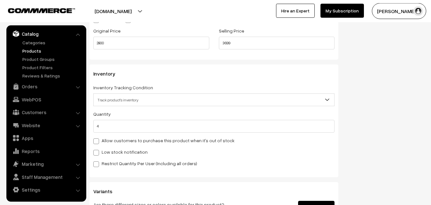
click at [106, 154] on label "Low stock notification" at bounding box center [120, 152] width 54 height 7
click at [97, 154] on input "Low stock notification" at bounding box center [95, 152] width 4 height 4
checkbox input "true"
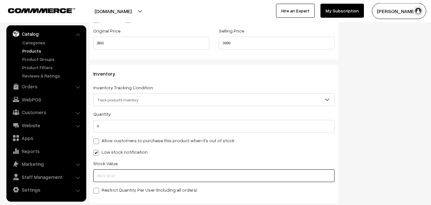
click at [106, 171] on input "text" at bounding box center [213, 176] width 241 height 13
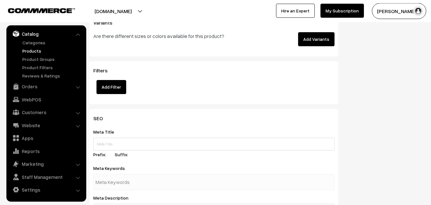
scroll to position [951, 0]
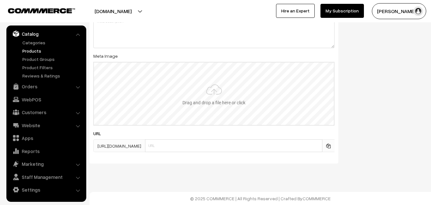
type input "2"
click at [201, 97] on input "file" at bounding box center [214, 94] width 240 height 63
type input "C:\fakepath\maheswari-saree-va12768-sep.jpeg"
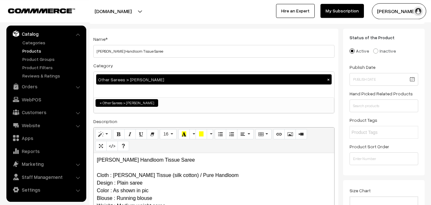
scroll to position [0, 0]
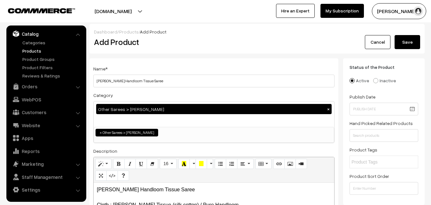
click at [403, 43] on button "Save" at bounding box center [408, 42] width 26 height 14
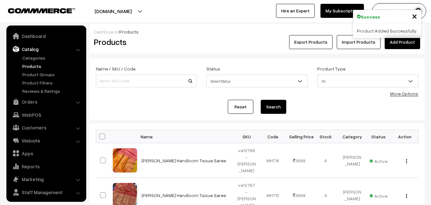
scroll to position [15, 0]
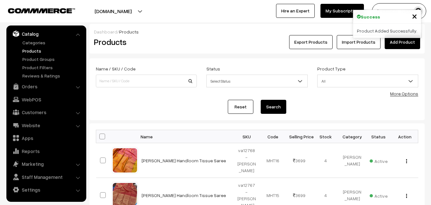
click at [184, 34] on div "Dashboard / Products" at bounding box center [257, 31] width 326 height 7
click at [396, 41] on link "Add Product" at bounding box center [402, 42] width 35 height 14
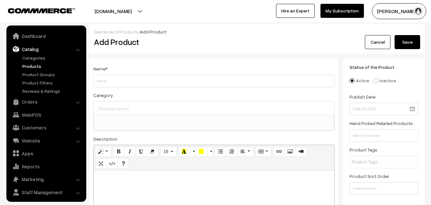
select select
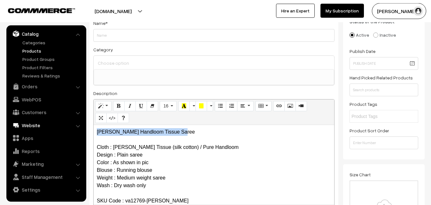
drag, startPoint x: 194, startPoint y: 129, endPoint x: 46, endPoint y: 122, distance: 147.5
click at [94, 125] on div "Maheshwari Handloom Tissue Saree Cloth : Maheshwari Tissue (silk cotton) / Pure…" at bounding box center [214, 165] width 241 height 80
copy p "[PERSON_NAME] Handloom Tissue Saree"
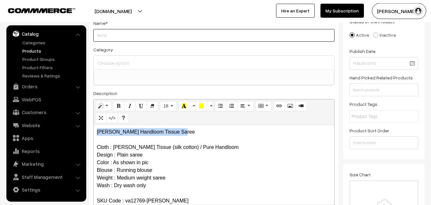
click at [96, 37] on input "Weight" at bounding box center [213, 35] width 241 height 13
paste input "[PERSON_NAME] Handloom Tissue Saree"
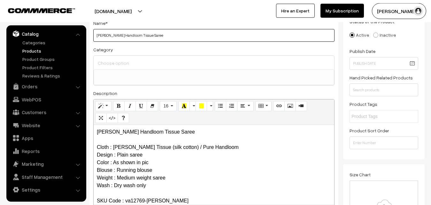
type input "[PERSON_NAME] Handloom Tissue Saree"
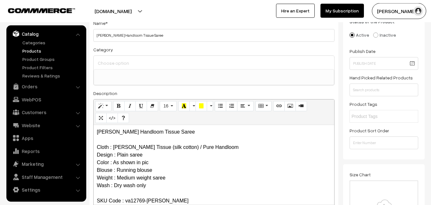
click at [105, 58] on div at bounding box center [214, 62] width 241 height 13
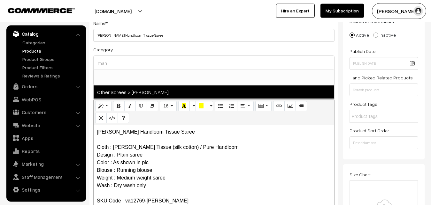
type input "mah"
click at [127, 91] on span "Other Sarees > [PERSON_NAME]" at bounding box center [214, 92] width 241 height 13
select select "40"
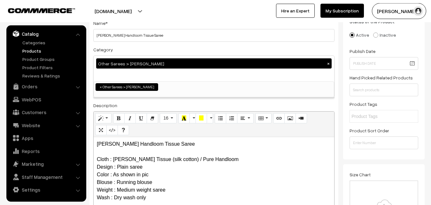
scroll to position [195, 0]
click at [137, 50] on div "Category Other Sarees > Maheswari Sarees × Uppada Sarees Uppada Sarees > Uppada…" at bounding box center [213, 72] width 241 height 52
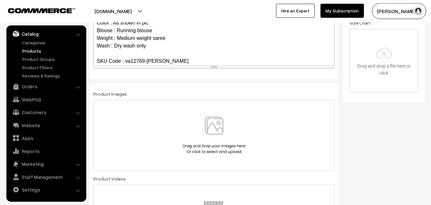
scroll to position [209, 0]
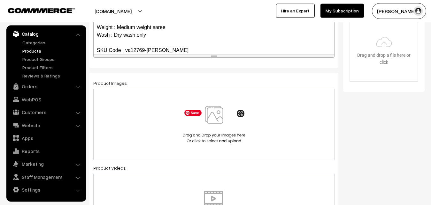
click at [218, 115] on img at bounding box center [214, 124] width 66 height 37
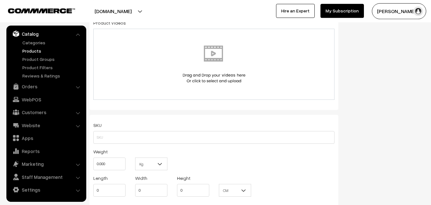
scroll to position [372, 0]
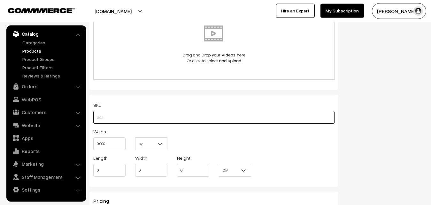
click at [111, 115] on input "text" at bounding box center [213, 117] width 241 height 13
paste input "va12769-sep-maheswari"
type input "va12769-sep-maheswari"
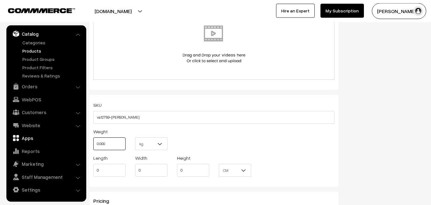
drag, startPoint x: 112, startPoint y: 141, endPoint x: 83, endPoint y: 141, distance: 29.4
click at [93, 141] on input "0.000" at bounding box center [109, 144] width 32 height 13
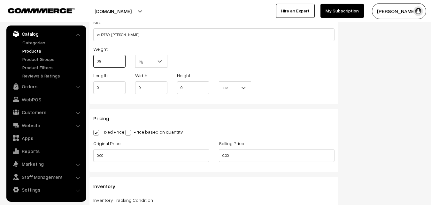
scroll to position [469, 0]
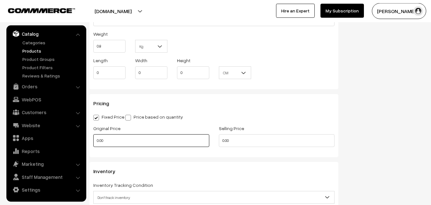
type input "0.80"
drag, startPoint x: 80, startPoint y: 139, endPoint x: 73, endPoint y: 139, distance: 6.4
click at [93, 139] on input "0.00" at bounding box center [151, 140] width 116 height 13
type input "2800"
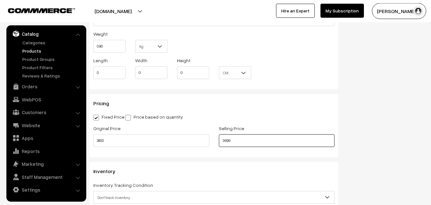
scroll to position [567, 0]
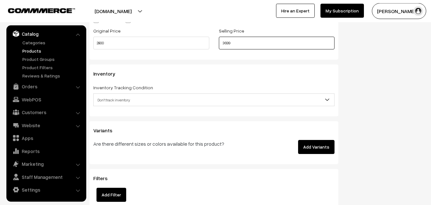
type input "3699"
click at [114, 103] on span "Don't track inventory" at bounding box center [214, 100] width 241 height 11
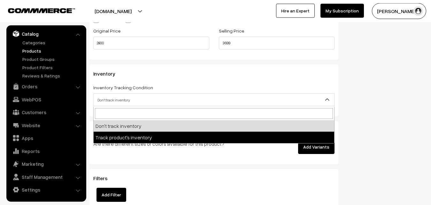
select select "2"
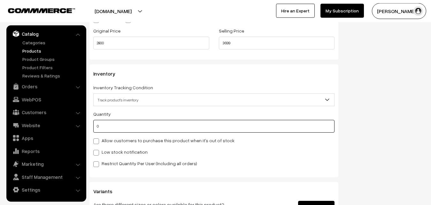
click at [111, 124] on input "0" at bounding box center [213, 126] width 241 height 13
type input "4"
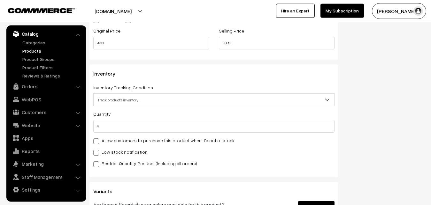
click at [101, 158] on div "Quantity 4 Allow customers to purchase this product when it's out of stock Low …" at bounding box center [213, 138] width 241 height 57
click at [102, 153] on label "Low stock notification" at bounding box center [120, 152] width 54 height 7
click at [97, 153] on input "Low stock notification" at bounding box center [95, 152] width 4 height 4
checkbox input "true"
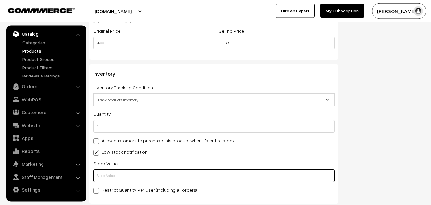
click at [103, 176] on input "text" at bounding box center [213, 176] width 241 height 13
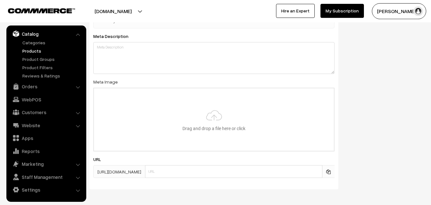
scroll to position [951, 0]
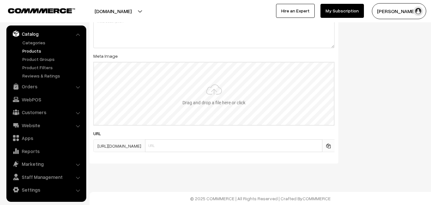
type input "2"
click at [223, 96] on input "file" at bounding box center [214, 94] width 240 height 63
type input "C:\fakepath\maheswari-saree-va12769-sep.jpeg"
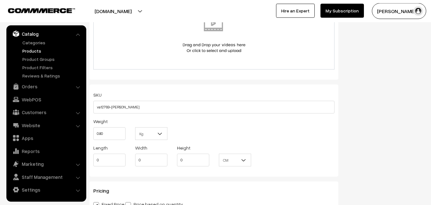
scroll to position [0, 0]
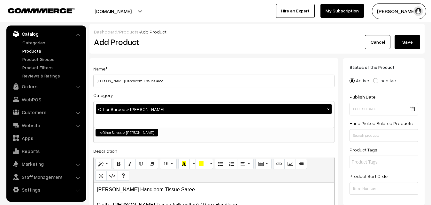
click at [417, 34] on div "Dashboard / Products / Add Product" at bounding box center [257, 31] width 326 height 7
click at [416, 37] on button "Save" at bounding box center [408, 42] width 26 height 14
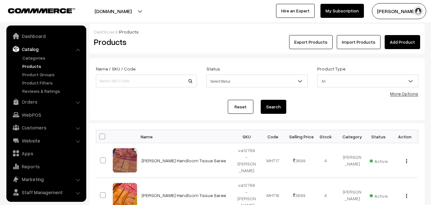
scroll to position [15, 0]
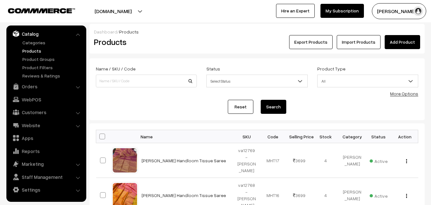
click at [173, 40] on h2 "Products" at bounding box center [145, 42] width 102 height 10
click at [400, 43] on link "Add Product" at bounding box center [402, 42] width 35 height 14
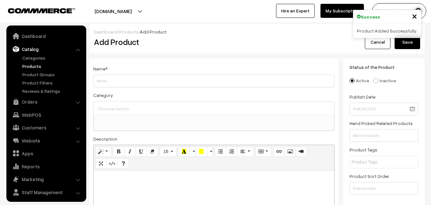
select select
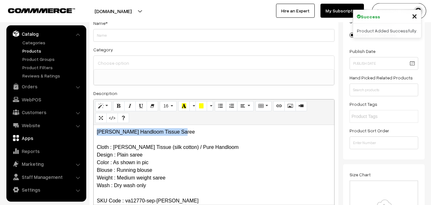
drag, startPoint x: 192, startPoint y: 136, endPoint x: 62, endPoint y: 134, distance: 130.7
click at [94, 136] on div "[PERSON_NAME] Handloom Tissue Saree Cloth : [PERSON_NAME] Tissue (silk cotton) …" at bounding box center [214, 165] width 241 height 80
copy p "[PERSON_NAME] Handloom Tissue Saree"
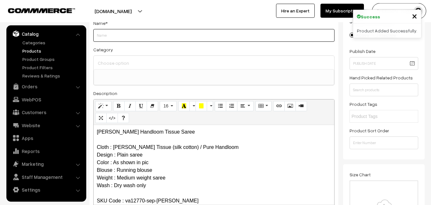
click at [102, 37] on input "Weight" at bounding box center [213, 35] width 241 height 13
paste input "[PERSON_NAME] Handloom Tissue Saree"
type input "[PERSON_NAME] Handloom Tissue Saree"
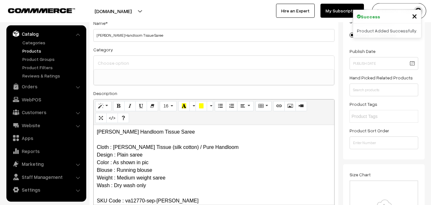
click at [111, 68] on div at bounding box center [214, 62] width 241 height 13
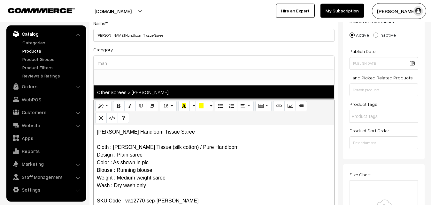
type input "mah"
click at [167, 88] on span "Other Sarees > [PERSON_NAME]" at bounding box center [214, 92] width 241 height 13
select select "40"
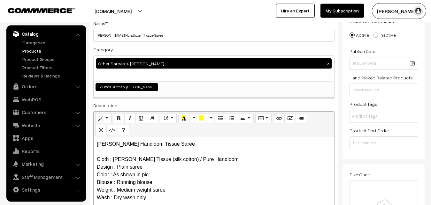
scroll to position [195, 0]
click at [165, 43] on div "Name * [PERSON_NAME] Handloom Tissue Saree Category Other Sarees > [PERSON_NAME…" at bounding box center [213, 122] width 249 height 218
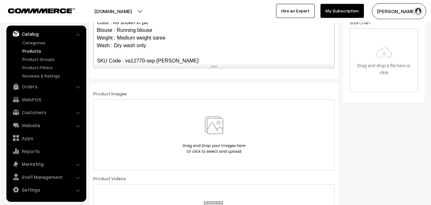
scroll to position [209, 0]
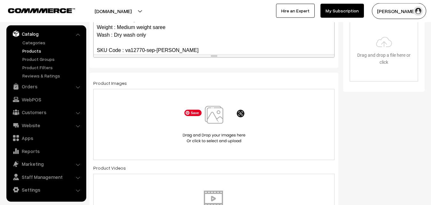
click at [212, 128] on img at bounding box center [214, 124] width 66 height 37
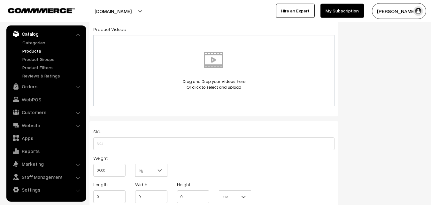
scroll to position [372, 0]
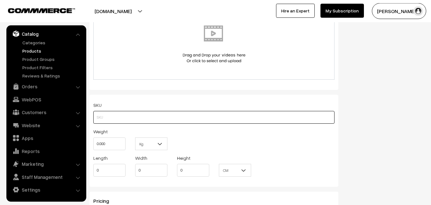
click at [109, 115] on input "text" at bounding box center [213, 117] width 241 height 13
paste input "va12770-sep-[PERSON_NAME]"
type input "va12770-sep-[PERSON_NAME]"
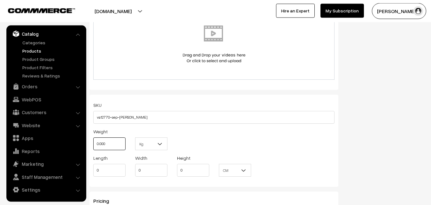
drag, startPoint x: 108, startPoint y: 141, endPoint x: 90, endPoint y: 142, distance: 17.9
click at [93, 142] on input "0.000" at bounding box center [109, 144] width 32 height 13
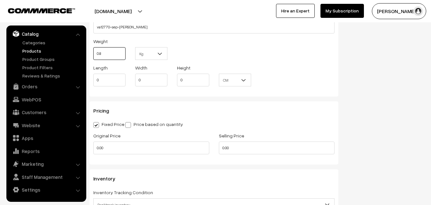
scroll to position [469, 0]
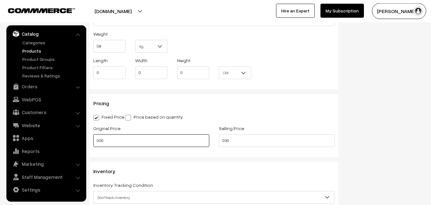
type input "0.80"
drag, startPoint x: 103, startPoint y: 141, endPoint x: 88, endPoint y: 141, distance: 14.4
click at [93, 141] on input "0.00" at bounding box center [151, 140] width 116 height 13
type input "2800"
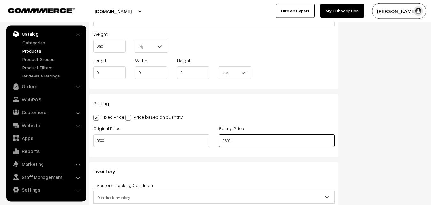
scroll to position [567, 0]
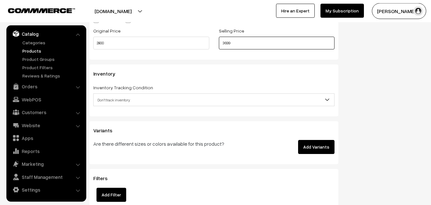
type input "3699"
click at [104, 105] on span "Don't track inventory" at bounding box center [214, 100] width 241 height 11
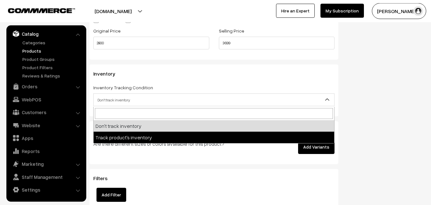
select select "2"
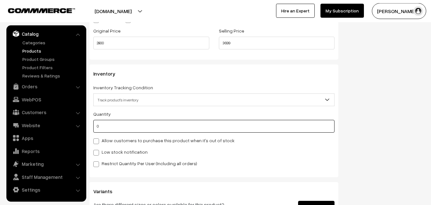
click at [101, 125] on input "0" at bounding box center [213, 126] width 241 height 13
type input "4"
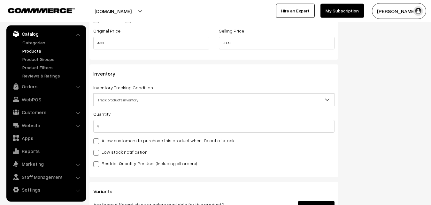
click at [99, 151] on span at bounding box center [96, 153] width 6 height 6
click at [97, 151] on input "Low stock notification" at bounding box center [95, 152] width 4 height 4
checkbox input "true"
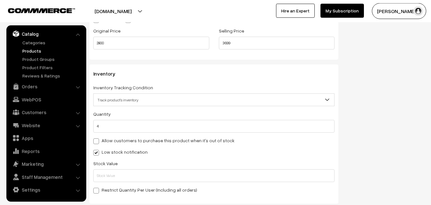
click at [100, 169] on div "Stock Value" at bounding box center [213, 171] width 241 height 23
click at [102, 174] on input "text" at bounding box center [213, 176] width 241 height 13
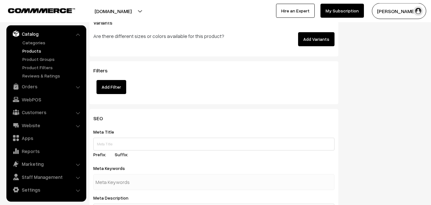
scroll to position [951, 0]
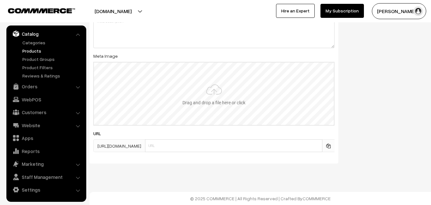
type input "2"
click at [216, 95] on input "file" at bounding box center [214, 94] width 240 height 63
type input "C:\fakepath\maheswari-saree-va12770-sep.jpeg"
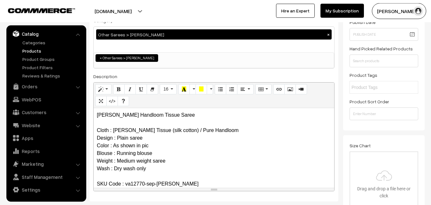
scroll to position [0, 0]
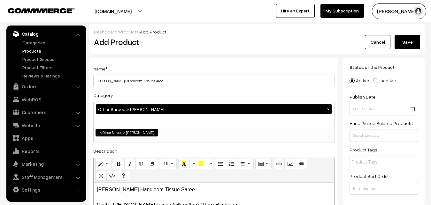
click at [409, 33] on div "Dashboard / Products / Add Product" at bounding box center [257, 31] width 326 height 7
click at [407, 38] on button "Save" at bounding box center [408, 42] width 26 height 14
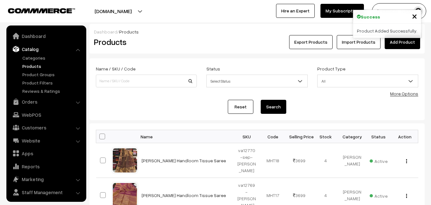
scroll to position [15, 0]
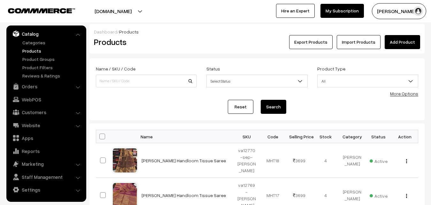
click at [206, 44] on div "Export Products Import Products Add Product" at bounding box center [313, 42] width 224 height 14
click at [415, 41] on link "Add Product" at bounding box center [402, 42] width 35 height 14
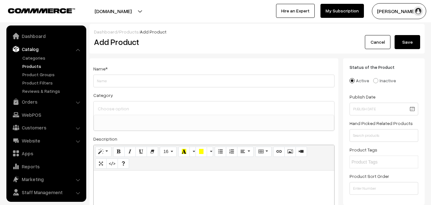
select select
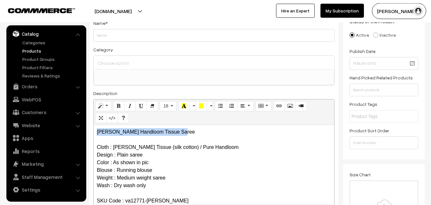
drag, startPoint x: 189, startPoint y: 133, endPoint x: 82, endPoint y: 132, distance: 107.0
click at [94, 133] on div "Maheshwari Handloom Tissue Saree Cloth : Maheshwari Tissue (silk cotton) / Pure…" at bounding box center [214, 165] width 241 height 80
copy p "[PERSON_NAME] Handloom Tissue Saree"
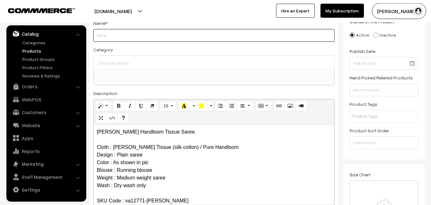
click at [114, 36] on input "Weight" at bounding box center [213, 35] width 241 height 13
paste input "[PERSON_NAME] Handloom Tissue Saree"
type input "[PERSON_NAME] Handloom Tissue Saree"
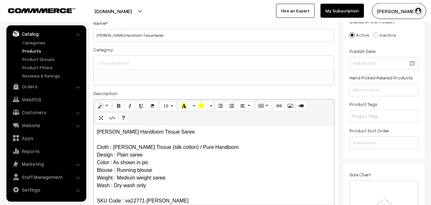
click at [119, 58] on div at bounding box center [214, 62] width 241 height 13
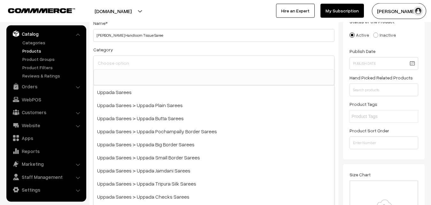
type input "h"
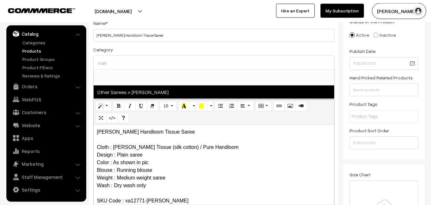
type input "mah"
click at [131, 93] on span "Other Sarees > [PERSON_NAME]" at bounding box center [214, 92] width 241 height 13
select select "40"
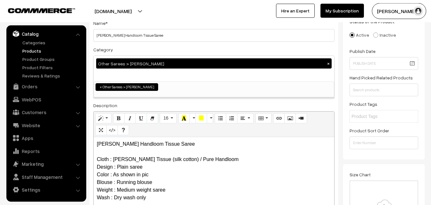
scroll to position [195, 0]
click at [138, 48] on div "Category Other Sarees > Maheswari Sarees × Uppada Sarees Uppada Sarees > Uppada…" at bounding box center [213, 72] width 241 height 52
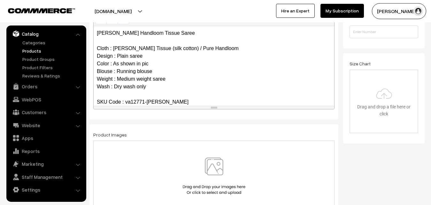
scroll to position [209, 0]
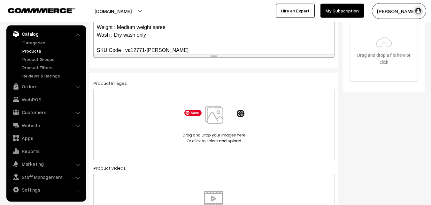
click at [222, 111] on img at bounding box center [214, 124] width 66 height 37
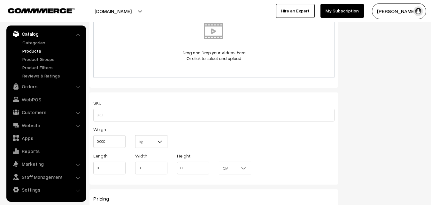
scroll to position [404, 0]
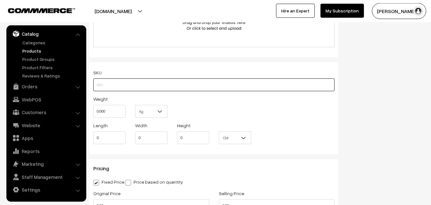
click at [115, 89] on input "text" at bounding box center [213, 85] width 241 height 13
paste input "va12771-sep-[PERSON_NAME]"
type input "va12771-sep-[PERSON_NAME]"
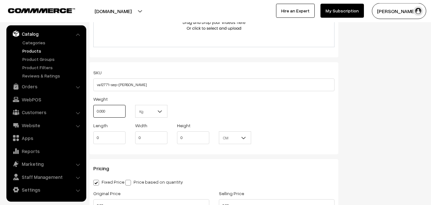
drag, startPoint x: 111, startPoint y: 112, endPoint x: 73, endPoint y: 113, distance: 39.0
click at [93, 113] on input "0.000" at bounding box center [109, 111] width 32 height 13
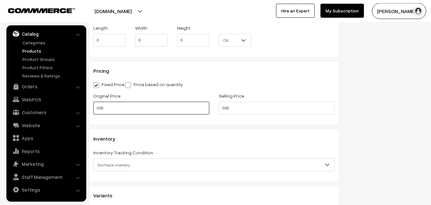
type input "0.80"
drag, startPoint x: 113, startPoint y: 107, endPoint x: 82, endPoint y: 109, distance: 31.0
click at [93, 109] on input "0.00" at bounding box center [151, 108] width 116 height 13
type input "2800"
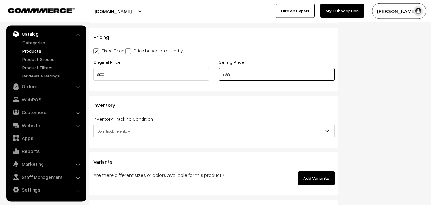
scroll to position [567, 0]
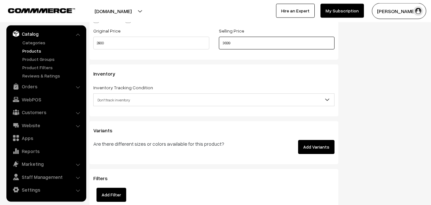
type input "3699"
click at [108, 96] on span "Don't track inventory" at bounding box center [214, 100] width 241 height 11
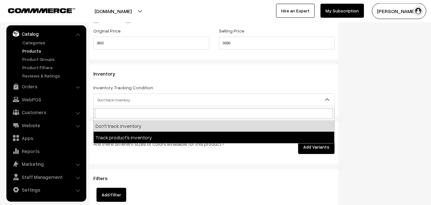
select select "2"
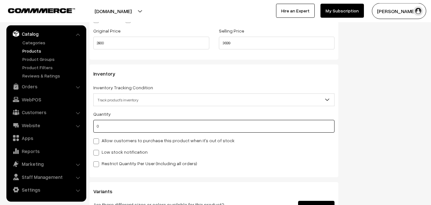
click at [109, 126] on input "0" at bounding box center [213, 126] width 241 height 13
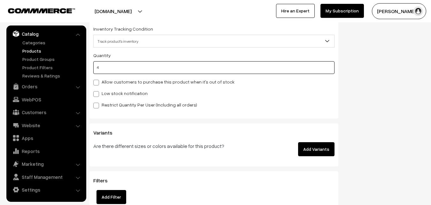
scroll to position [632, 0]
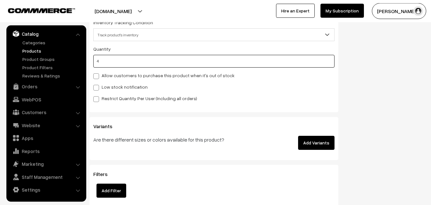
type input "4"
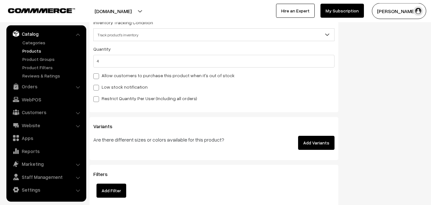
click at [100, 88] on label "Low stock notification" at bounding box center [120, 87] width 54 height 7
click at [97, 88] on input "Low stock notification" at bounding box center [95, 87] width 4 height 4
checkbox input "true"
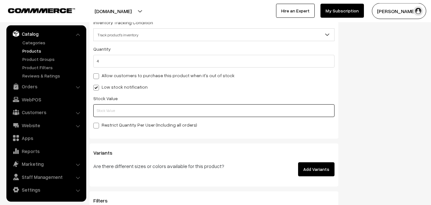
click at [100, 105] on input "text" at bounding box center [213, 110] width 241 height 13
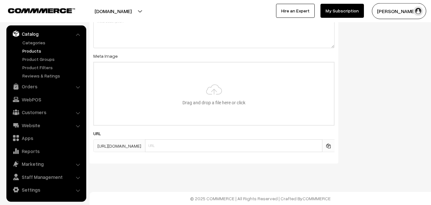
scroll to position [951, 0]
type input "2"
click at [213, 94] on input "file" at bounding box center [214, 94] width 240 height 63
type input "C:\fakepath\maheswari-saree-va12771-sep.jpeg"
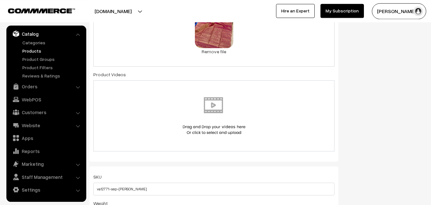
scroll to position [0, 0]
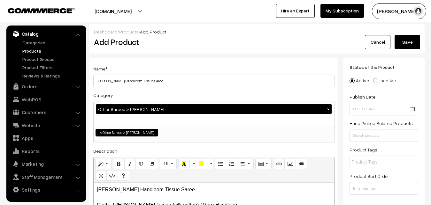
click at [414, 38] on button "Save" at bounding box center [408, 42] width 26 height 14
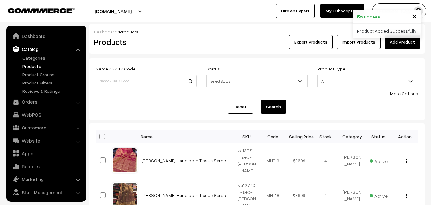
scroll to position [15, 0]
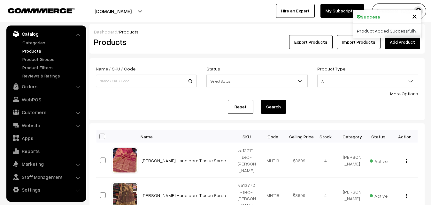
click at [394, 41] on link "Add Product" at bounding box center [402, 42] width 35 height 14
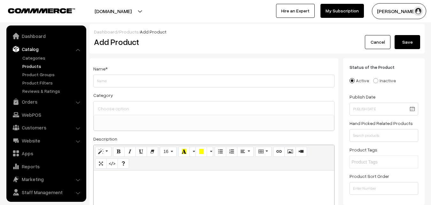
select select
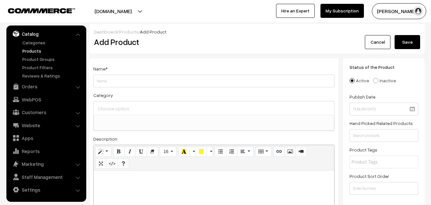
paste div
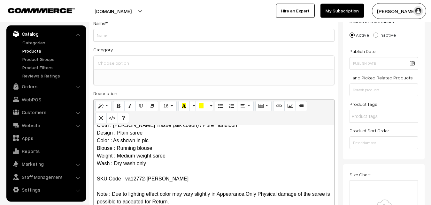
scroll to position [0, 0]
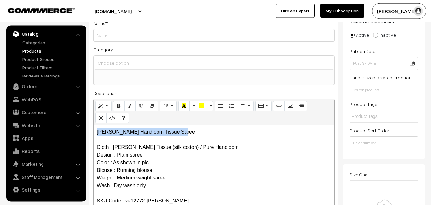
drag, startPoint x: 188, startPoint y: 133, endPoint x: 85, endPoint y: 136, distance: 102.6
click at [94, 136] on div "[PERSON_NAME] Handloom Tissue Saree Cloth : [PERSON_NAME] Tissue (silk cotton) …" at bounding box center [214, 165] width 241 height 80
copy p "[PERSON_NAME] Handloom Tissue Saree"
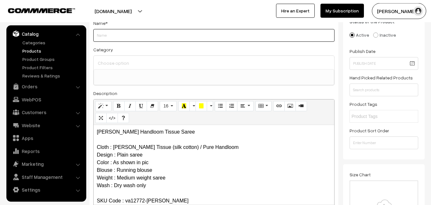
click at [107, 37] on input "Weight" at bounding box center [213, 35] width 241 height 13
paste input "[PERSON_NAME] Handloom Tissue Saree"
type input "[PERSON_NAME] Handloom Tissue Saree"
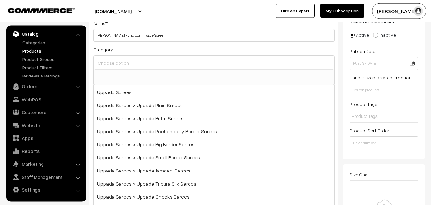
click at [114, 63] on input at bounding box center [213, 62] width 235 height 9
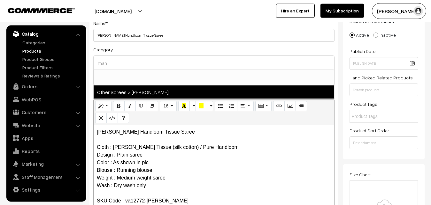
type input "mah"
click at [141, 90] on span "Other Sarees > [PERSON_NAME]" at bounding box center [214, 92] width 241 height 13
select select "40"
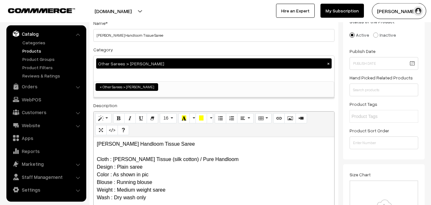
scroll to position [195, 0]
click at [147, 47] on div "Category Other Sarees > [PERSON_NAME][DEMOGRAPHIC_DATA] × Uppada Sarees Uppada …" at bounding box center [213, 72] width 241 height 52
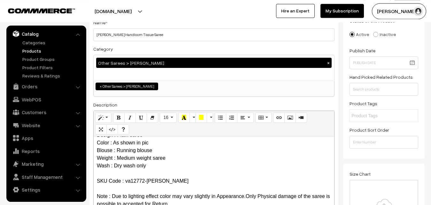
scroll to position [176, 0]
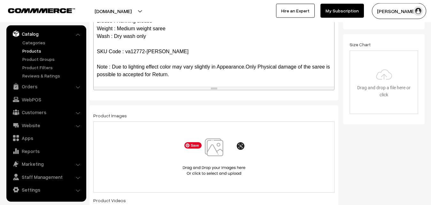
click at [214, 145] on img at bounding box center [214, 157] width 66 height 37
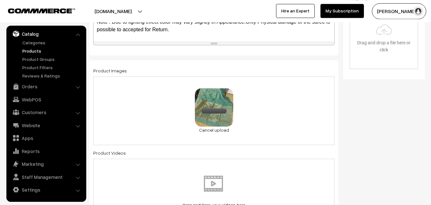
scroll to position [339, 0]
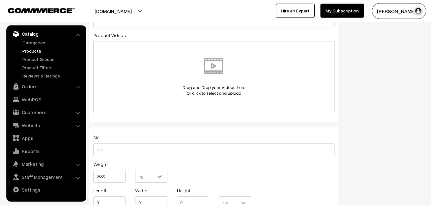
click at [91, 152] on div "SKU Weight 0.000 Kg Kg Length 0 Width 0 Height 0 CM" at bounding box center [213, 173] width 249 height 92
click at [102, 151] on input "text" at bounding box center [213, 150] width 241 height 13
paste input "va12772-sep-[PERSON_NAME]"
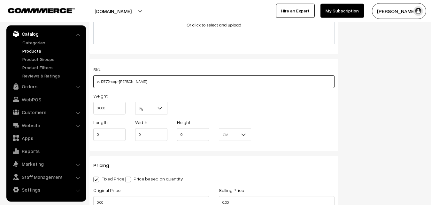
scroll to position [437, 0]
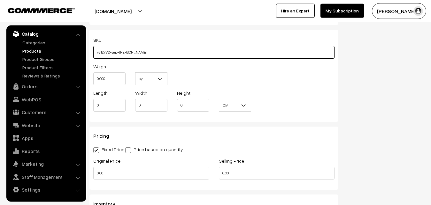
type input "va12772-sep-[PERSON_NAME]"
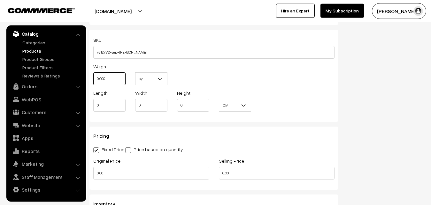
drag, startPoint x: 115, startPoint y: 84, endPoint x: 82, endPoint y: 85, distance: 33.2
click at [93, 85] on input "0.000" at bounding box center [109, 79] width 32 height 13
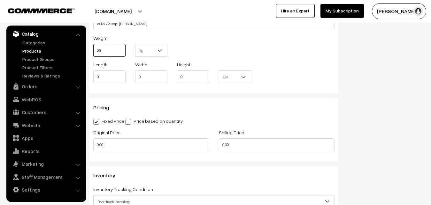
scroll to position [502, 0]
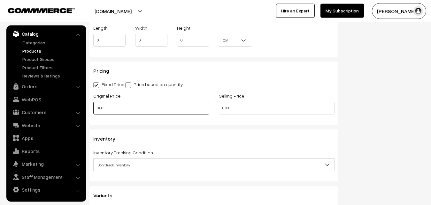
type input "0.80"
drag, startPoint x: 111, startPoint y: 106, endPoint x: 81, endPoint y: 108, distance: 29.8
click at [93, 108] on input "0.00" at bounding box center [151, 108] width 116 height 13
type input "2800"
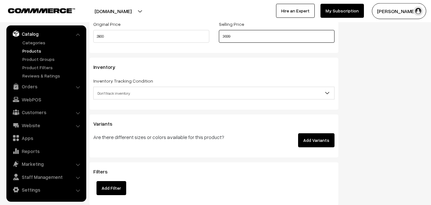
scroll to position [632, 0]
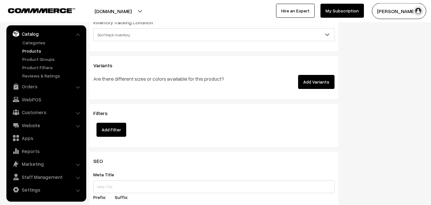
type input "3699"
click at [118, 35] on span "Don't track inventory" at bounding box center [214, 34] width 241 height 11
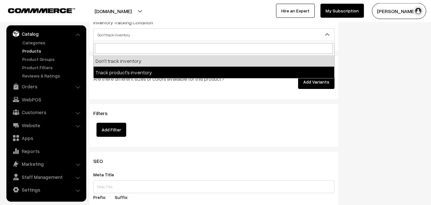
select select "2"
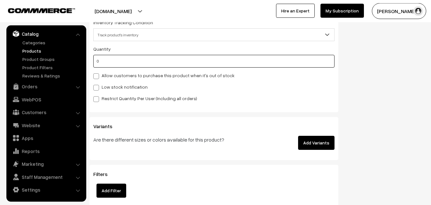
click at [111, 61] on input "0" at bounding box center [213, 61] width 241 height 13
type input "4"
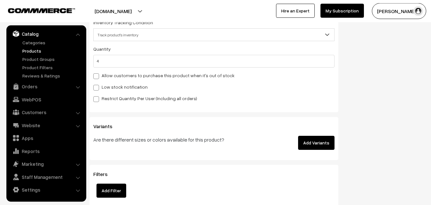
click at [111, 84] on div "Low stock notification" at bounding box center [213, 87] width 241 height 8
click at [112, 89] on label "Low stock notification" at bounding box center [120, 87] width 54 height 7
click at [97, 89] on input "Low stock notification" at bounding box center [95, 87] width 4 height 4
checkbox input "true"
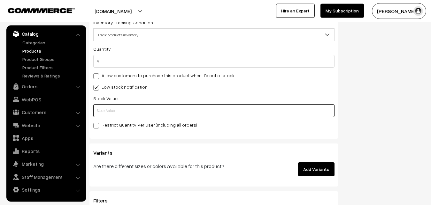
click at [112, 111] on input "text" at bounding box center [213, 110] width 241 height 13
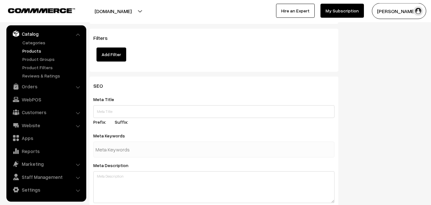
scroll to position [951, 0]
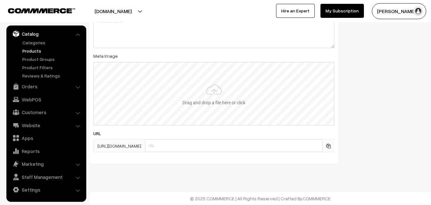
type input "2"
click at [218, 95] on input "file" at bounding box center [214, 94] width 240 height 63
type input "C:\fakepath\maheswari-saree-va12772-sep.jpeg"
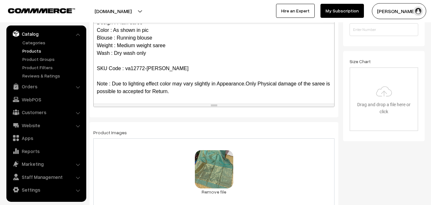
scroll to position [0, 0]
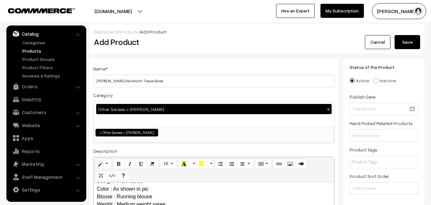
click at [407, 47] on button "Save" at bounding box center [408, 42] width 26 height 14
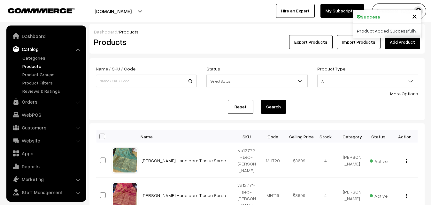
scroll to position [15, 0]
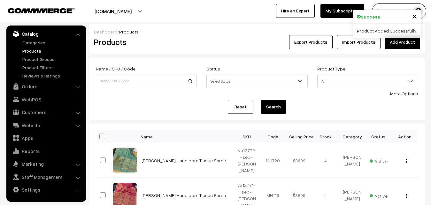
click at [193, 44] on h2 "Products" at bounding box center [145, 42] width 102 height 10
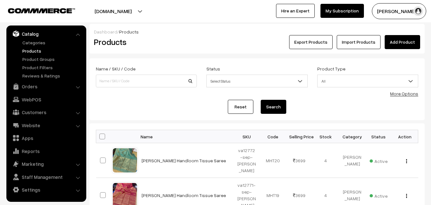
click at [384, 39] on div "Export Products Import Products Add Product" at bounding box center [313, 42] width 214 height 14
click at [387, 39] on link "Add Product" at bounding box center [402, 42] width 35 height 14
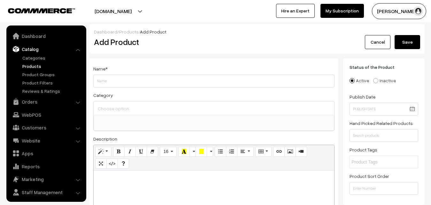
select select
click at [116, 178] on div "Code View" at bounding box center [112, 177] width 25 height 8
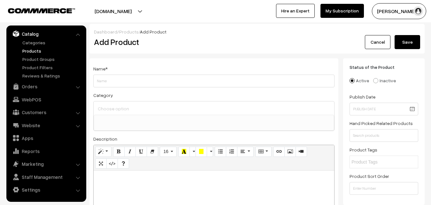
click at [117, 179] on p at bounding box center [214, 178] width 234 height 8
paste div
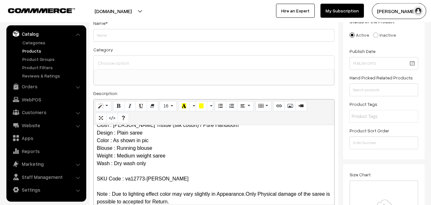
scroll to position [0, 0]
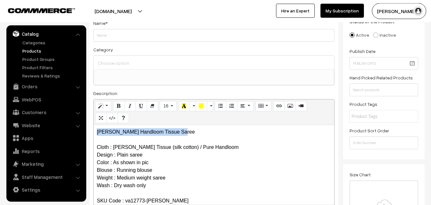
drag, startPoint x: 189, startPoint y: 132, endPoint x: 88, endPoint y: 131, distance: 100.3
click at [94, 131] on div "Maheshwari Handloom Tissue Saree Cloth : Maheshwari Tissue (silk cotton) / Pure…" at bounding box center [214, 165] width 241 height 80
copy p "[PERSON_NAME] Handloom Tissue Saree"
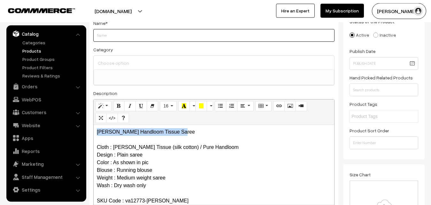
click at [115, 39] on input "Weight" at bounding box center [213, 35] width 241 height 13
paste input "[PERSON_NAME] Handloom Tissue Saree"
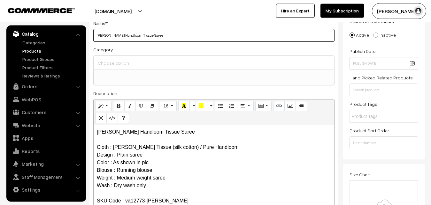
type input "[PERSON_NAME] Handloom Tissue Saree"
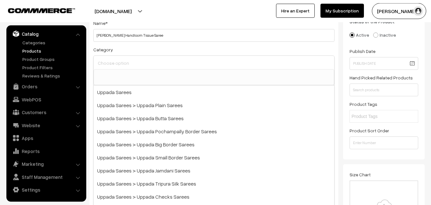
click at [119, 65] on input at bounding box center [213, 62] width 235 height 9
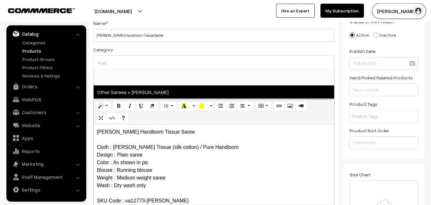
type input "mah"
click at [146, 90] on span "Other Sarees > [PERSON_NAME]" at bounding box center [214, 92] width 241 height 13
select select "40"
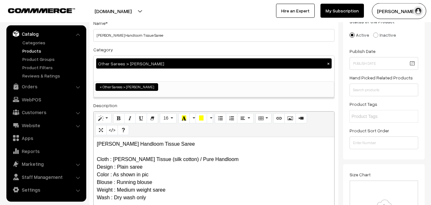
scroll to position [195, 0]
click at [154, 48] on div "Category Other Sarees > Maheswari Sarees × Uppada Sarees Uppada Sarees > Uppada…" at bounding box center [213, 72] width 241 height 52
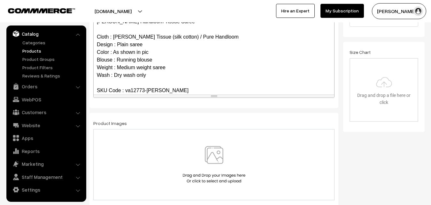
scroll to position [176, 0]
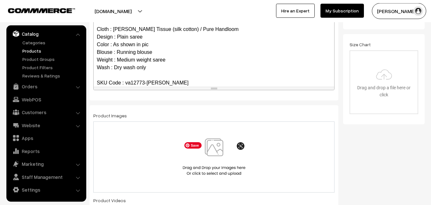
click at [214, 150] on img at bounding box center [214, 157] width 66 height 37
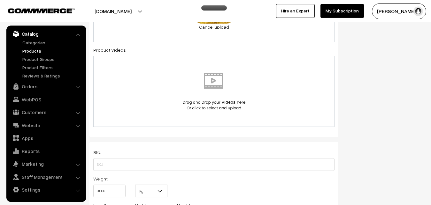
scroll to position [372, 0]
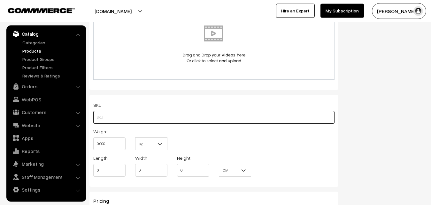
click at [105, 118] on input "text" at bounding box center [213, 117] width 241 height 13
paste input "va12773-sep-[PERSON_NAME]"
type input "va12773-sep-[PERSON_NAME]"
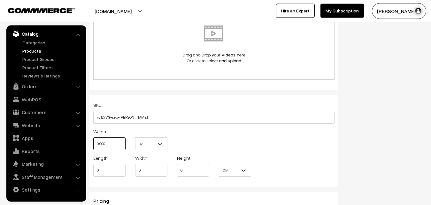
drag, startPoint x: 108, startPoint y: 143, endPoint x: 94, endPoint y: 143, distance: 14.1
click at [94, 143] on input "0.000" at bounding box center [109, 144] width 32 height 13
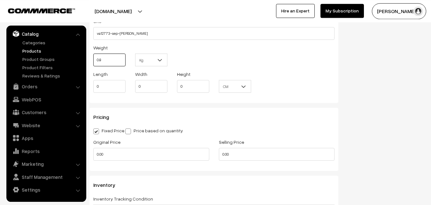
scroll to position [469, 0]
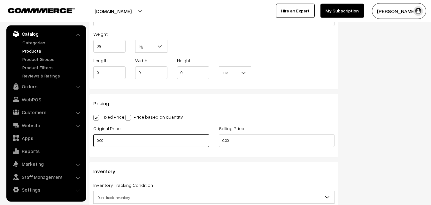
type input "0.80"
drag, startPoint x: 127, startPoint y: 142, endPoint x: 83, endPoint y: 146, distance: 43.7
click at [93, 146] on input "0.00" at bounding box center [151, 140] width 116 height 13
type input "2800"
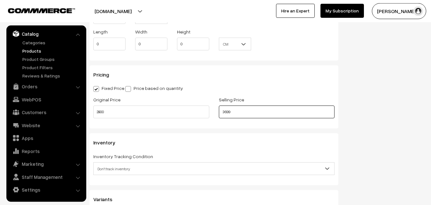
scroll to position [534, 0]
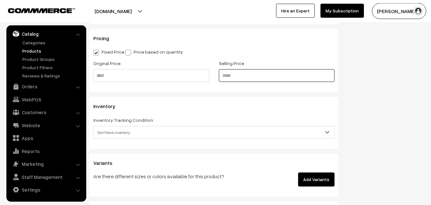
type input "3699"
click at [127, 133] on span "Don't track inventory" at bounding box center [214, 132] width 241 height 11
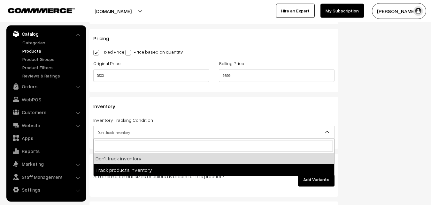
select select "2"
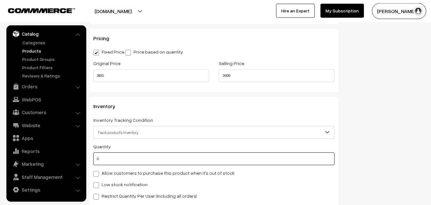
click at [125, 161] on input "0" at bounding box center [213, 159] width 241 height 13
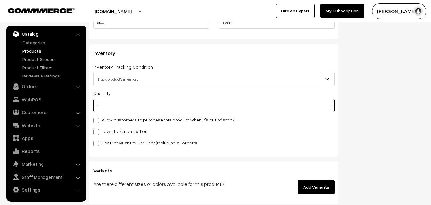
scroll to position [632, 0]
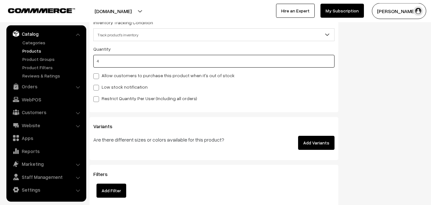
type input "4"
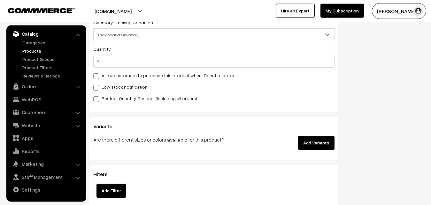
click at [103, 84] on div "Low stock notification" at bounding box center [213, 87] width 241 height 8
click at [103, 96] on label "Restrict Quantity Per User (Including all orders)" at bounding box center [145, 98] width 104 height 7
click at [97, 96] on input "Restrict Quantity Per User (Including all orders)" at bounding box center [95, 98] width 4 height 4
checkbox input "true"
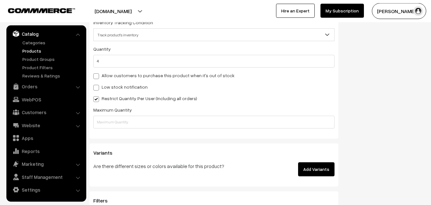
click at [103, 89] on label "Low stock notification" at bounding box center [120, 87] width 54 height 7
click at [97, 89] on input "Low stock notification" at bounding box center [95, 87] width 4 height 4
checkbox input "true"
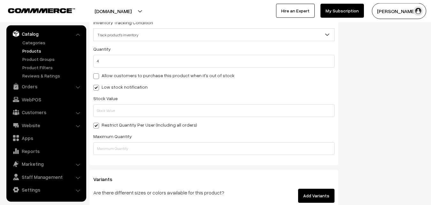
click at [103, 97] on label "Stock Value" at bounding box center [105, 98] width 24 height 7
click at [102, 125] on label "Restrict Quantity Per User (Including all orders)" at bounding box center [145, 125] width 104 height 7
click at [97, 125] on input "Restrict Quantity Per User (Including all orders)" at bounding box center [95, 125] width 4 height 4
checkbox input "false"
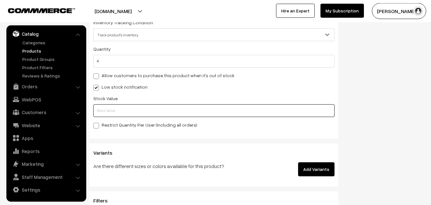
click at [107, 111] on input "text" at bounding box center [213, 110] width 241 height 13
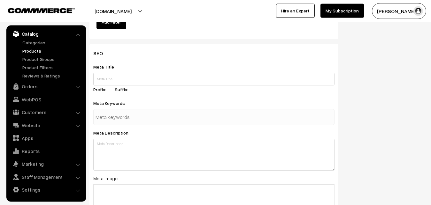
scroll to position [951, 0]
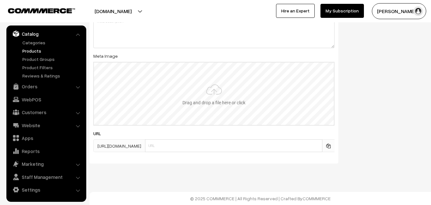
type input "2"
click at [205, 99] on input "file" at bounding box center [214, 94] width 240 height 63
type input "C:\fakepath\maheswari-saree-va12773-sep.jpeg"
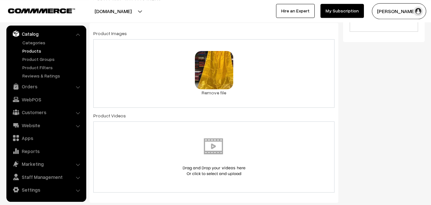
scroll to position [0, 0]
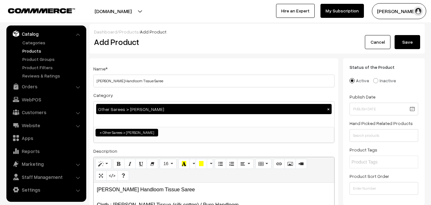
click at [409, 44] on button "Save" at bounding box center [408, 42] width 26 height 14
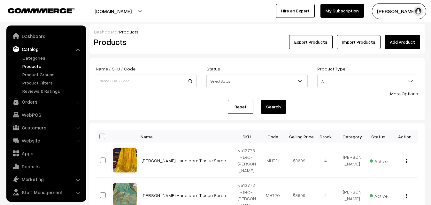
scroll to position [15, 0]
